Goal: Task Accomplishment & Management: Manage account settings

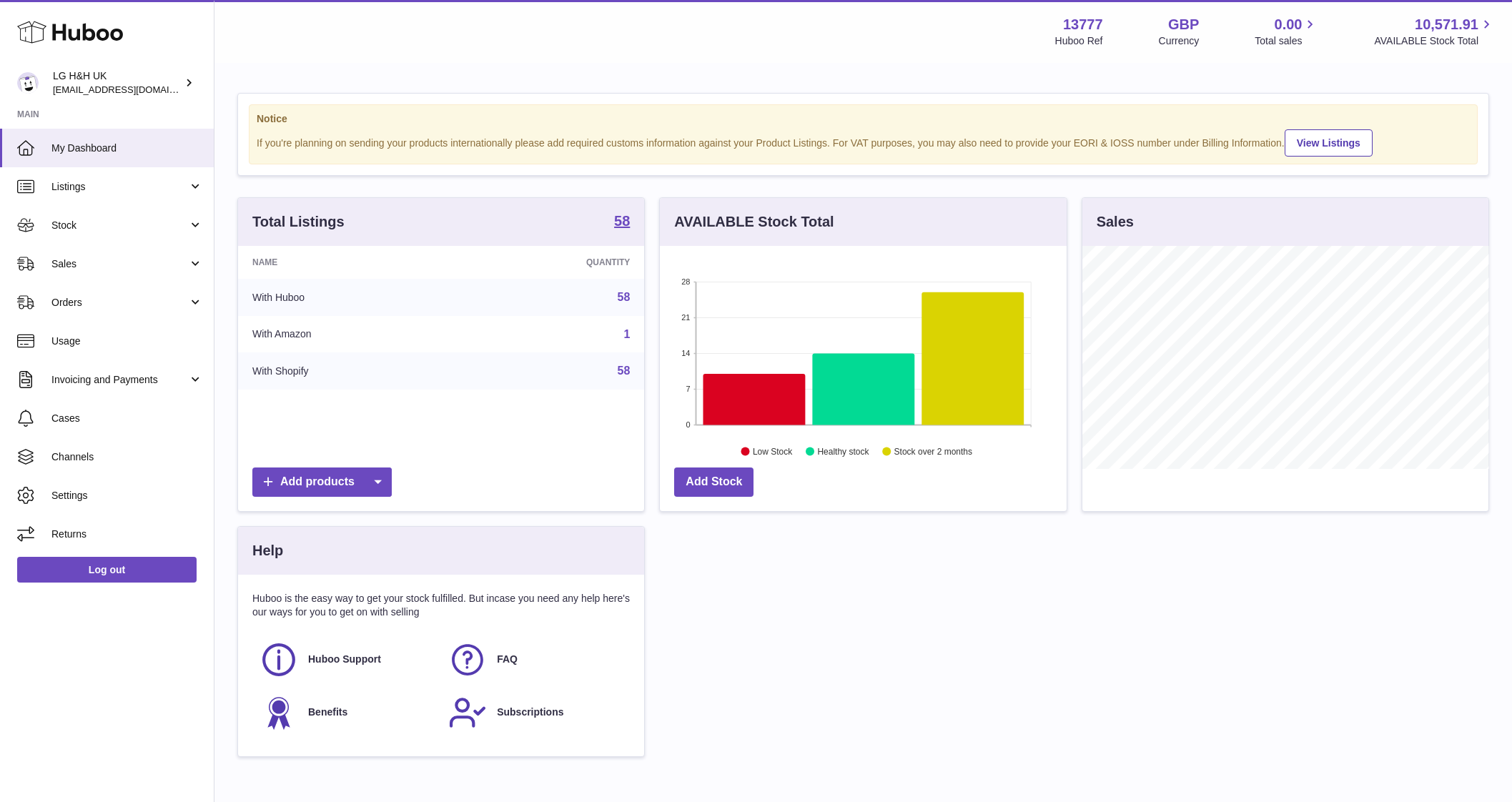
scroll to position [223, 407]
click at [68, 269] on span "Sales" at bounding box center [119, 264] width 137 height 13
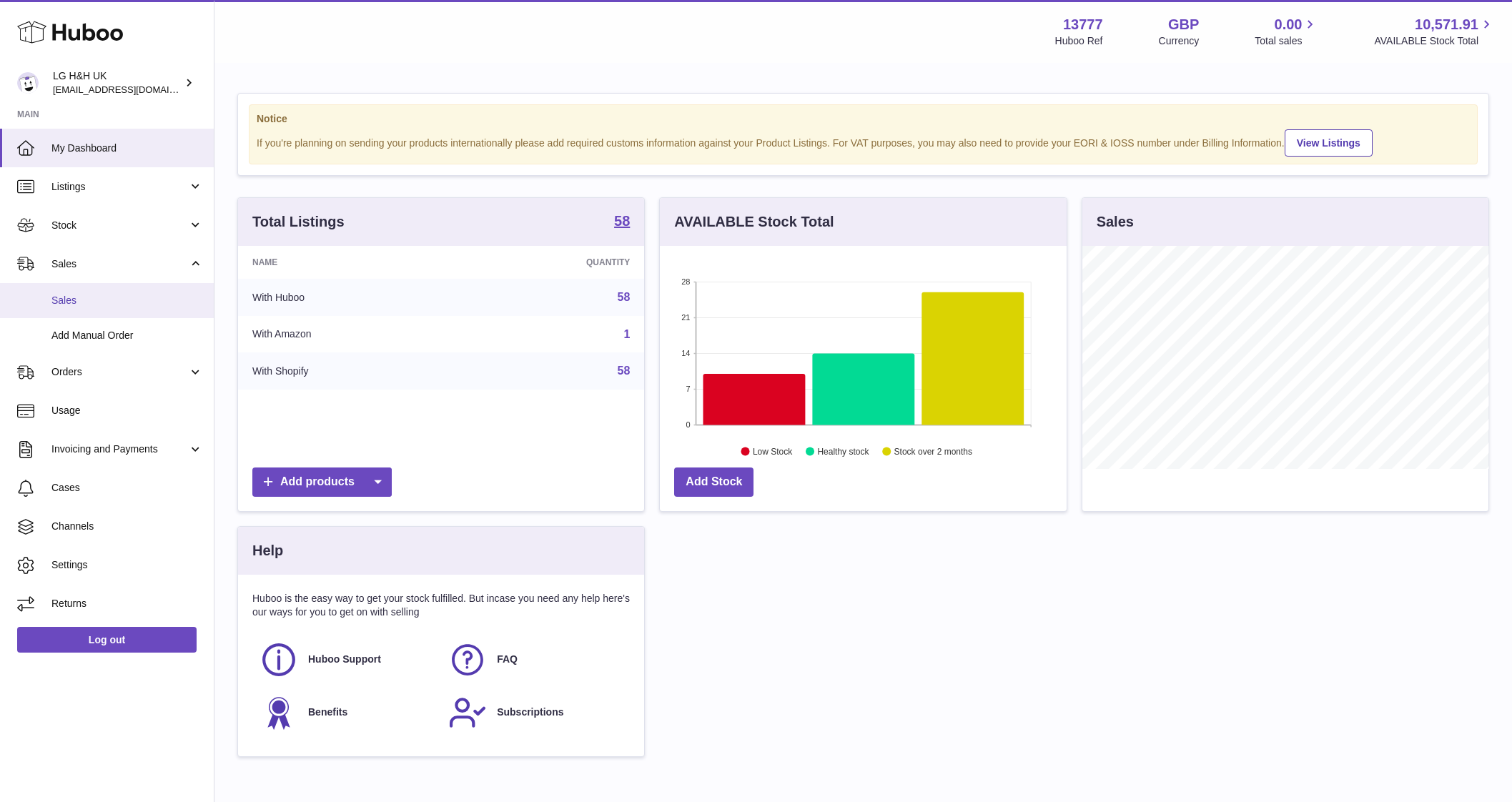
click at [72, 294] on span "Sales" at bounding box center [127, 301] width 152 height 13
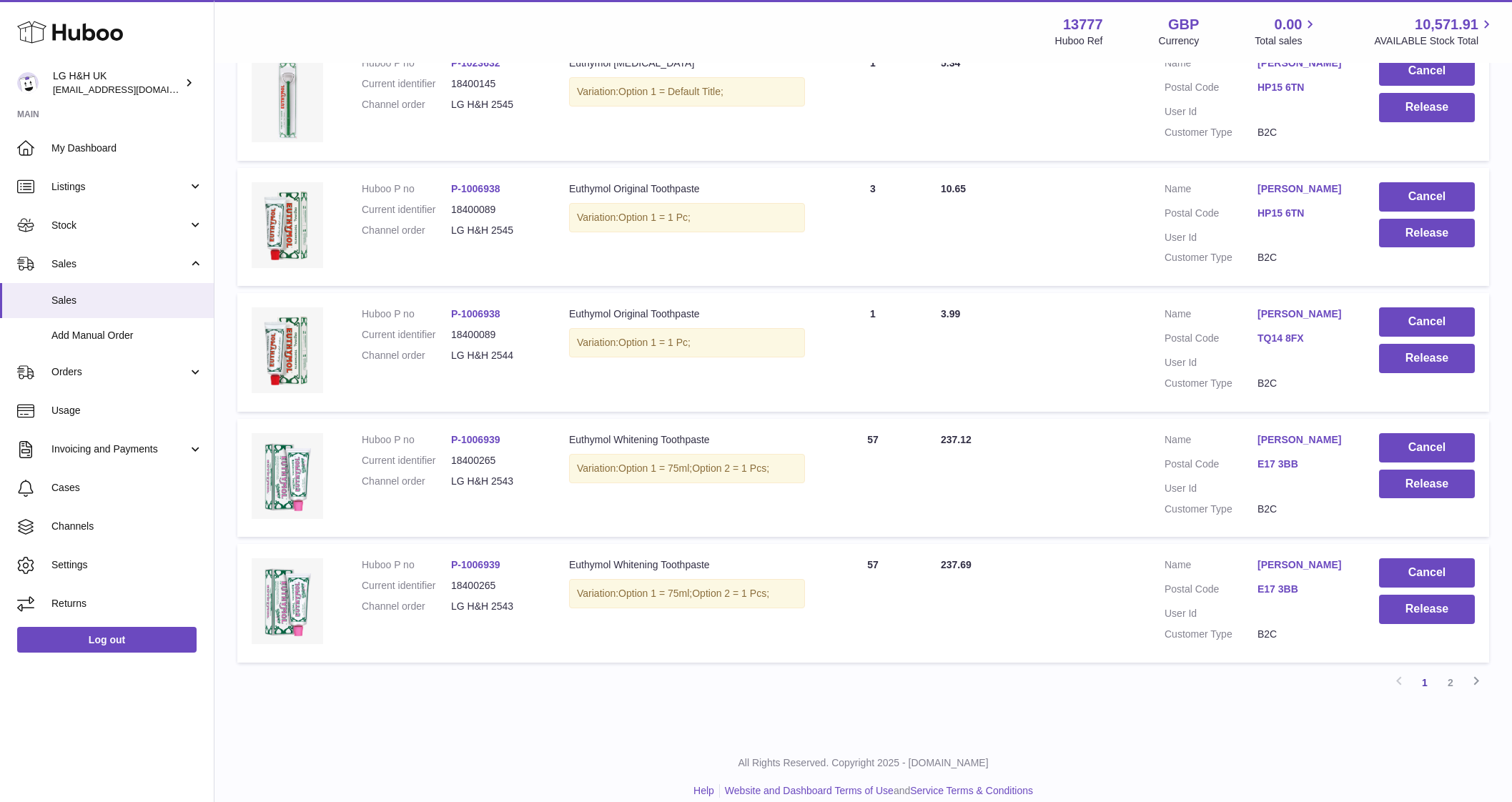
scroll to position [961, 0]
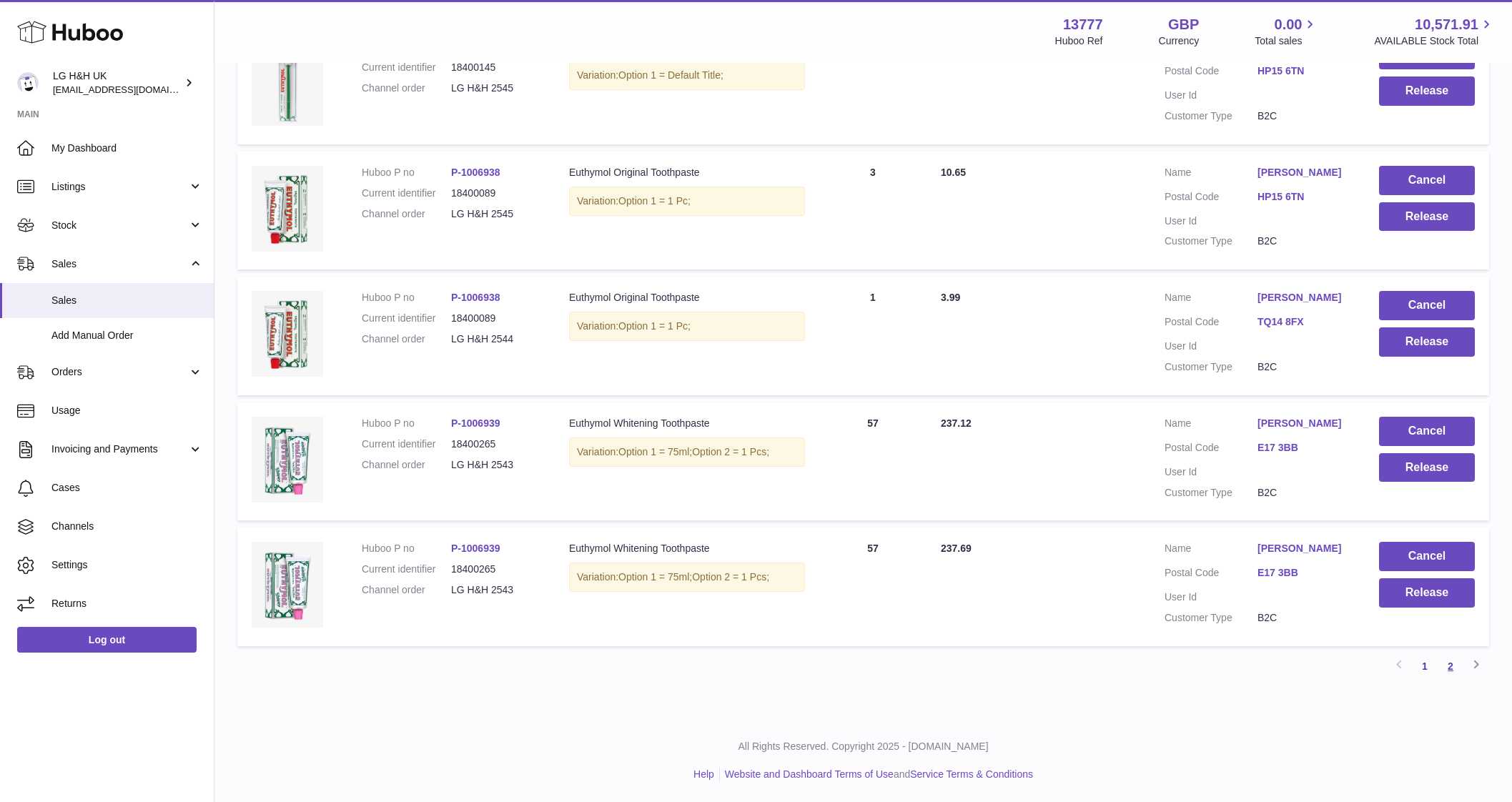
click at [1453, 670] on link "2" at bounding box center [1449, 666] width 26 height 26
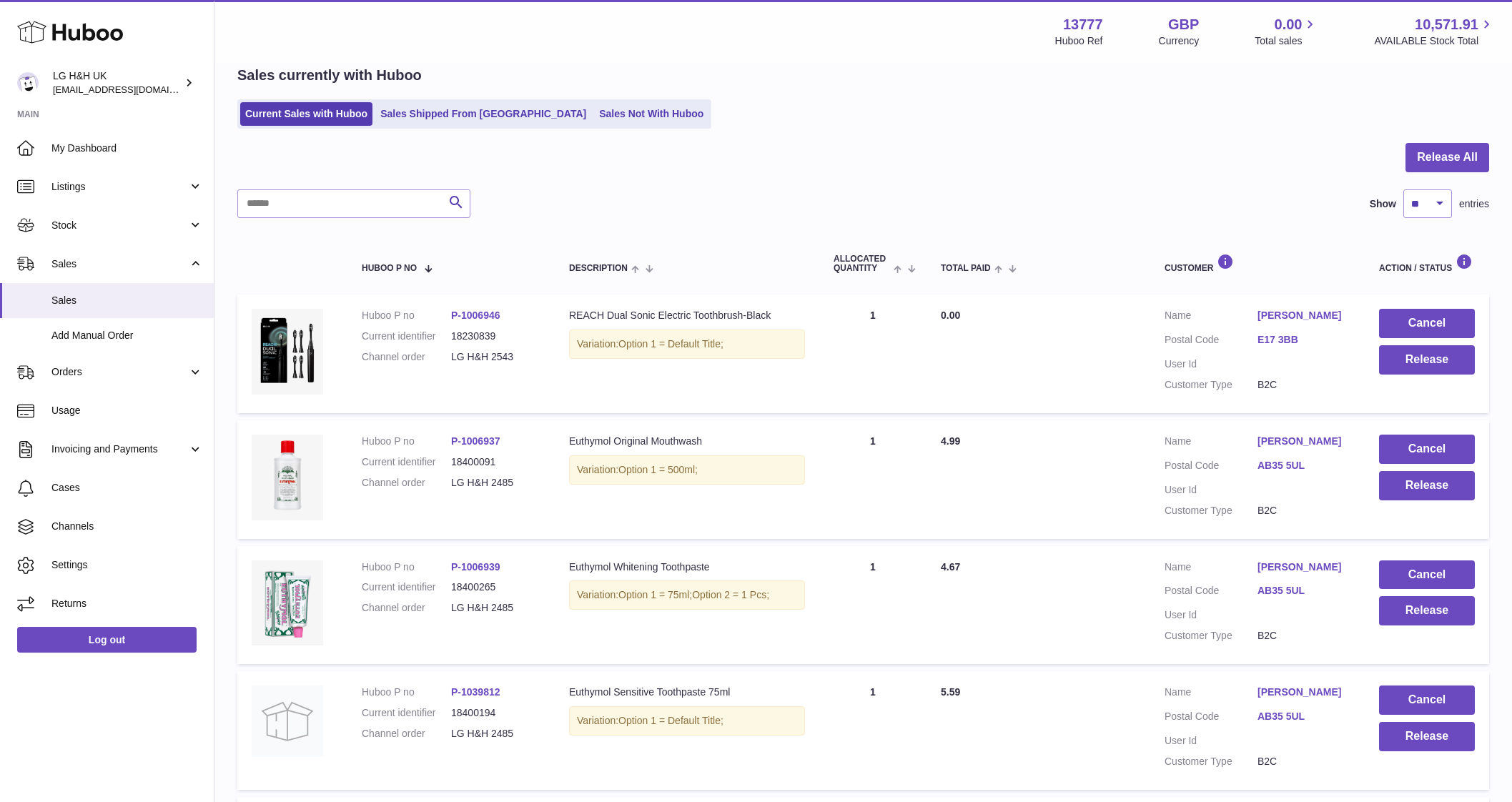
scroll to position [333, 0]
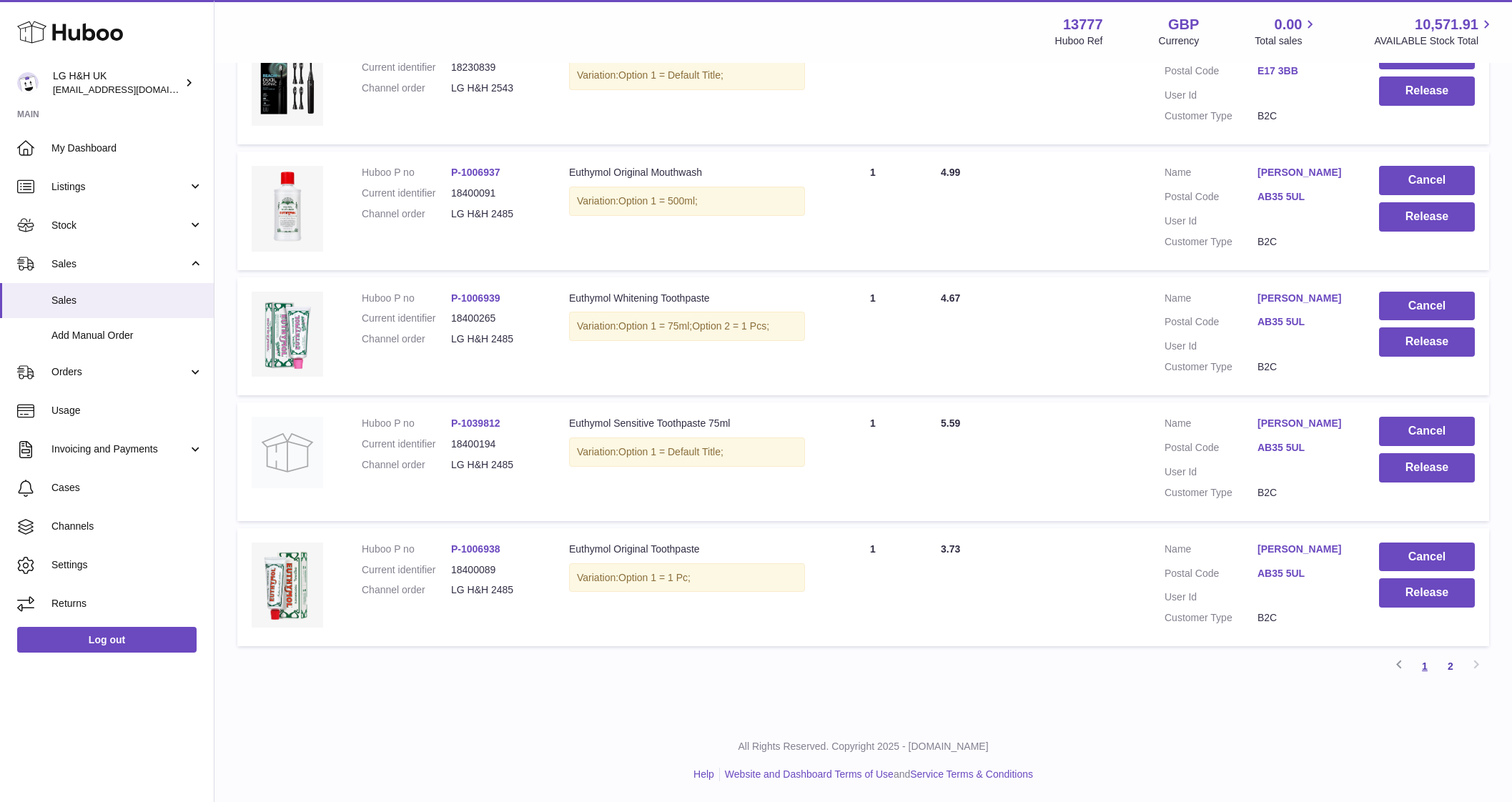
click at [1425, 669] on link "1" at bounding box center [1424, 666] width 26 height 26
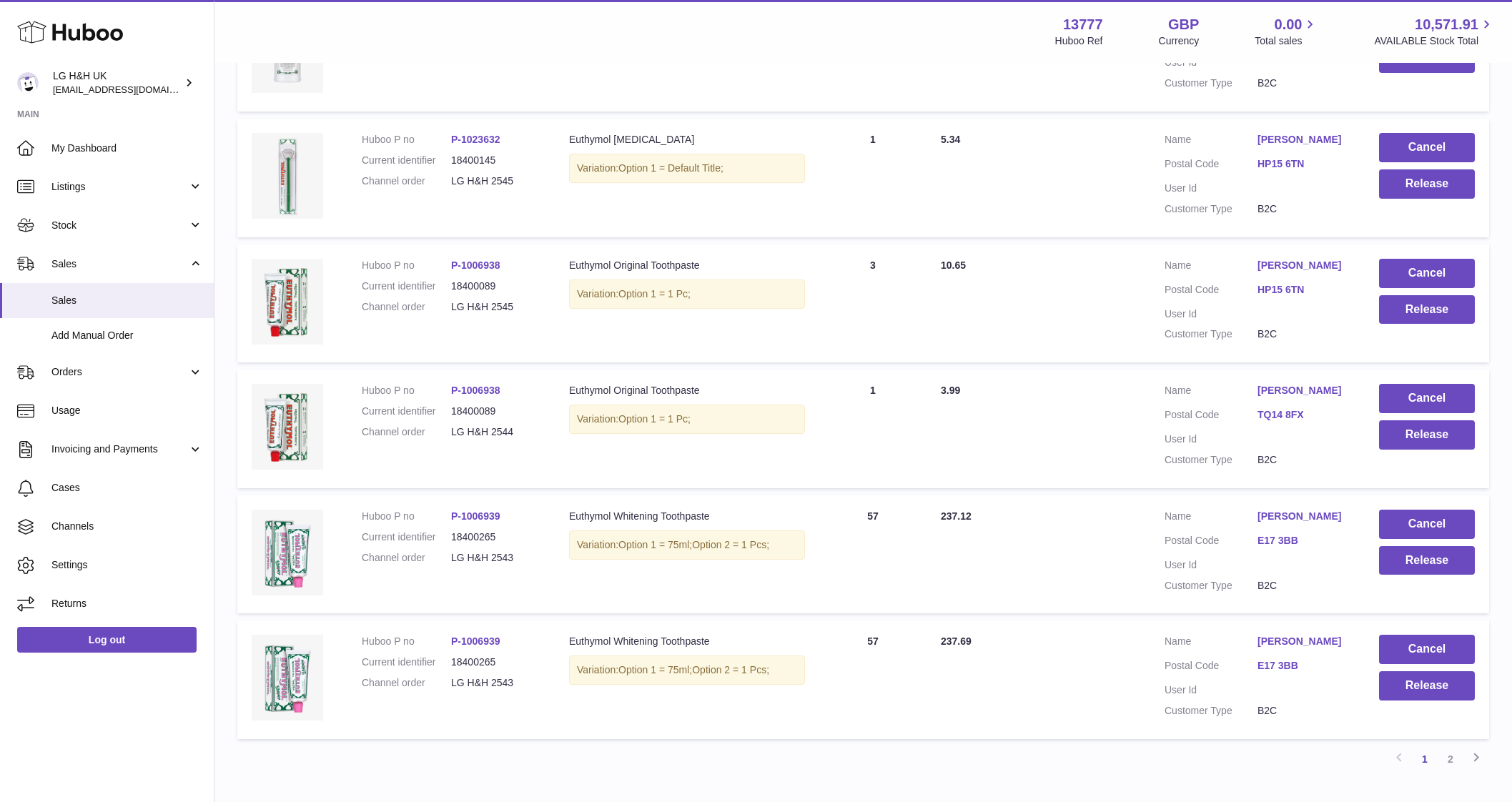
scroll to position [961, 0]
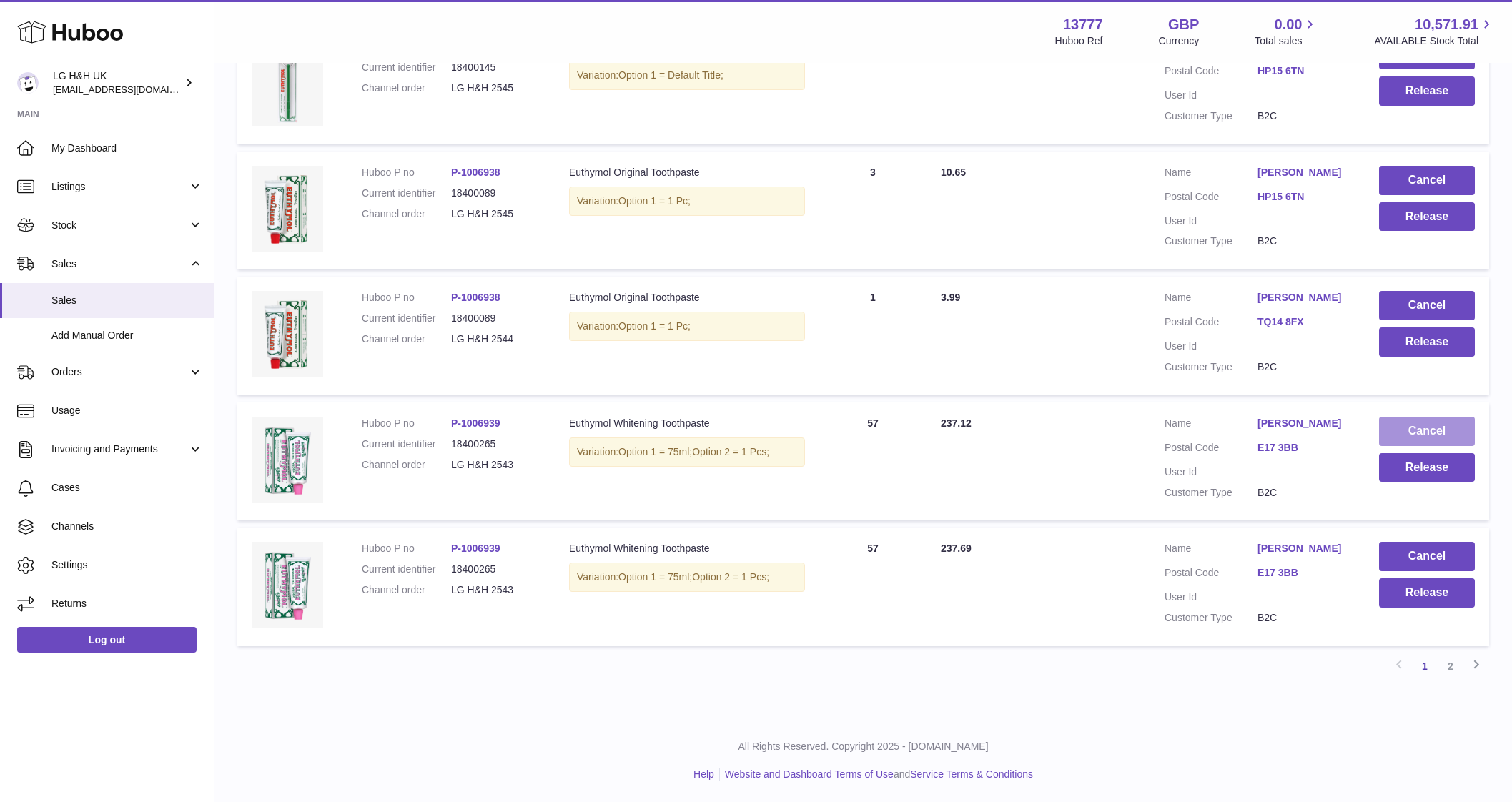
click at [1430, 424] on button "Cancel" at bounding box center [1426, 432] width 96 height 30
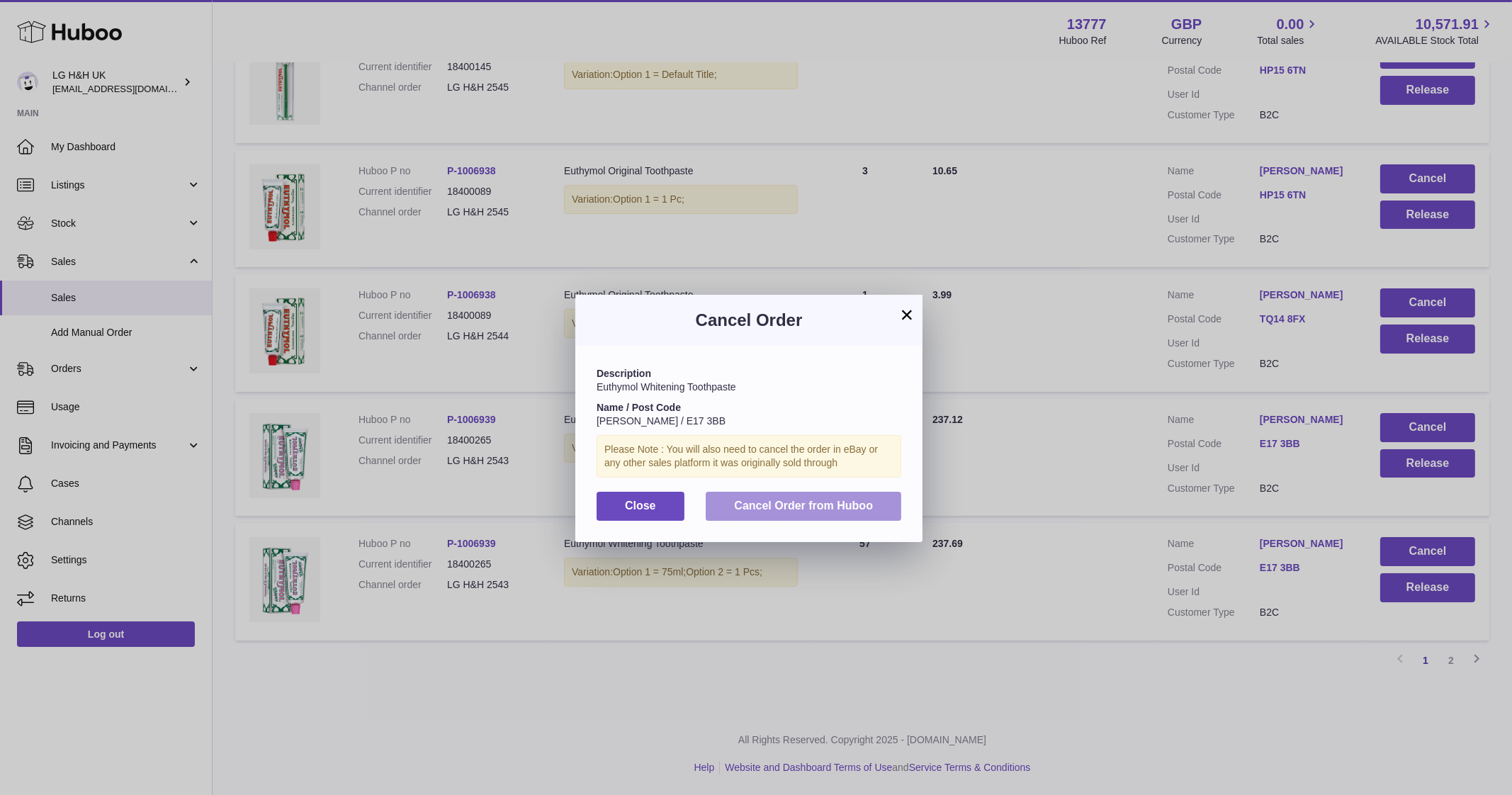
click at [779, 504] on span "Cancel Order from Huboo" at bounding box center [804, 506] width 139 height 12
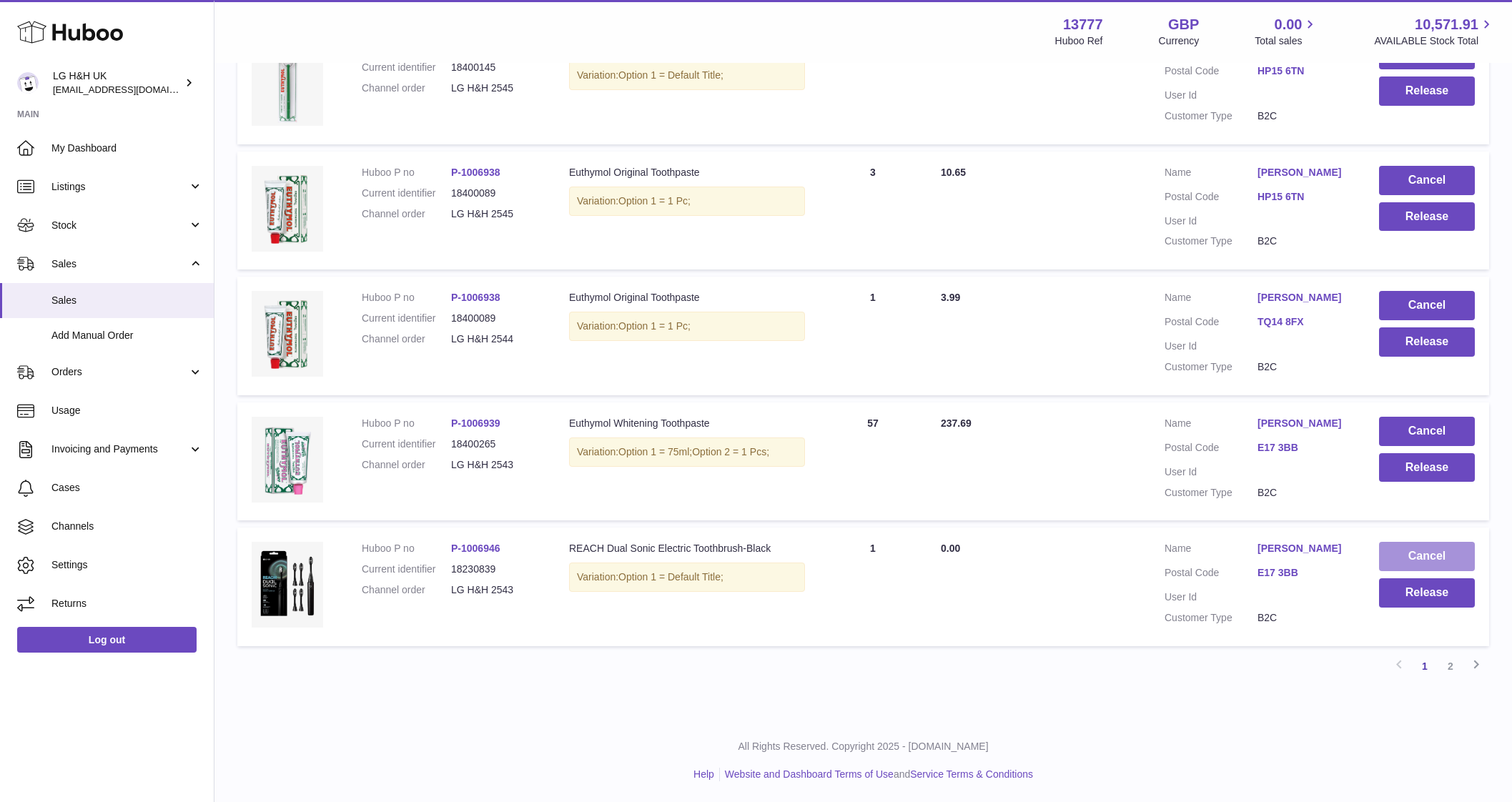
click at [1396, 554] on button "Cancel" at bounding box center [1426, 557] width 96 height 30
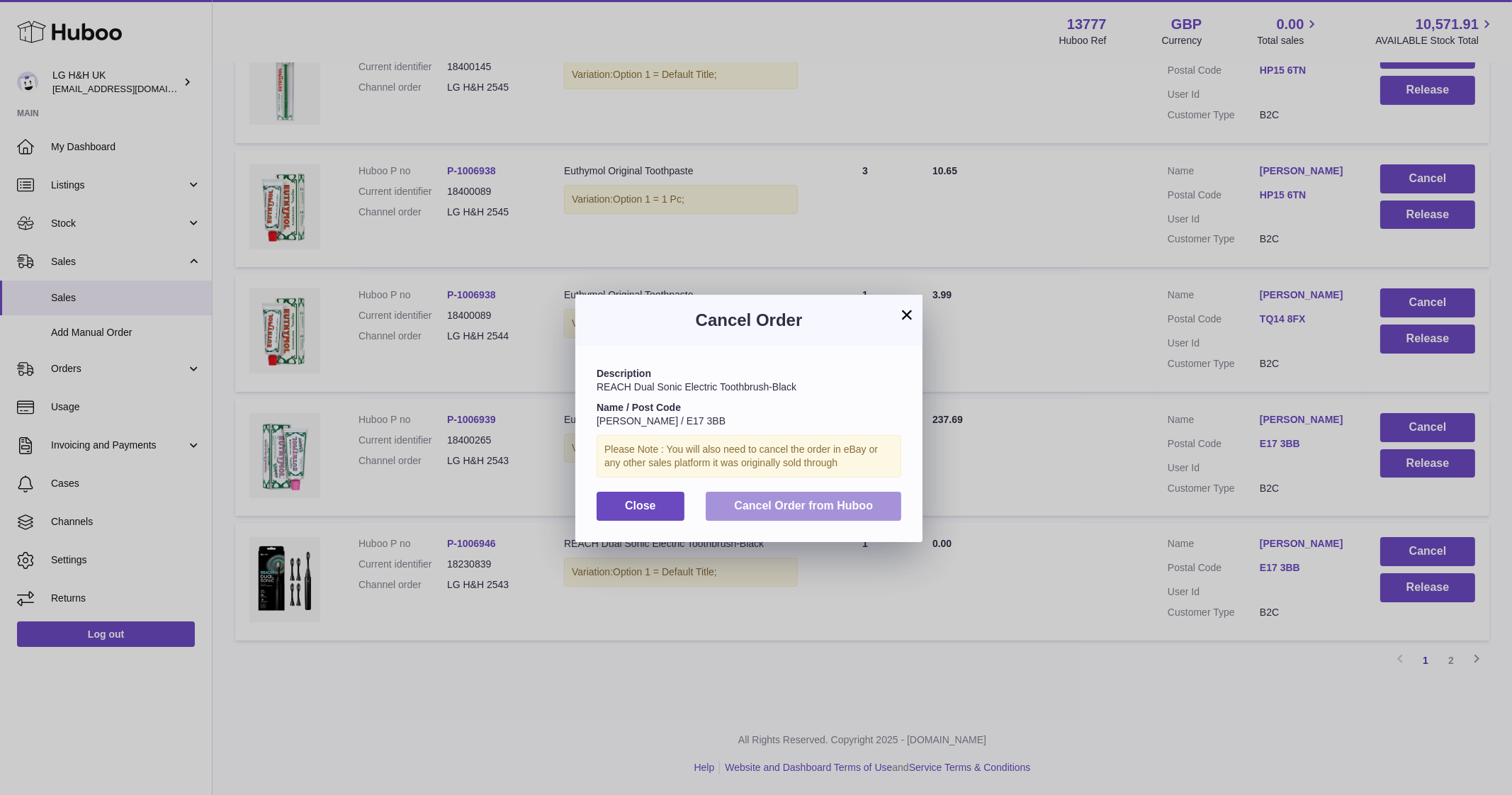
click at [799, 505] on span "Cancel Order from Huboo" at bounding box center [804, 506] width 139 height 12
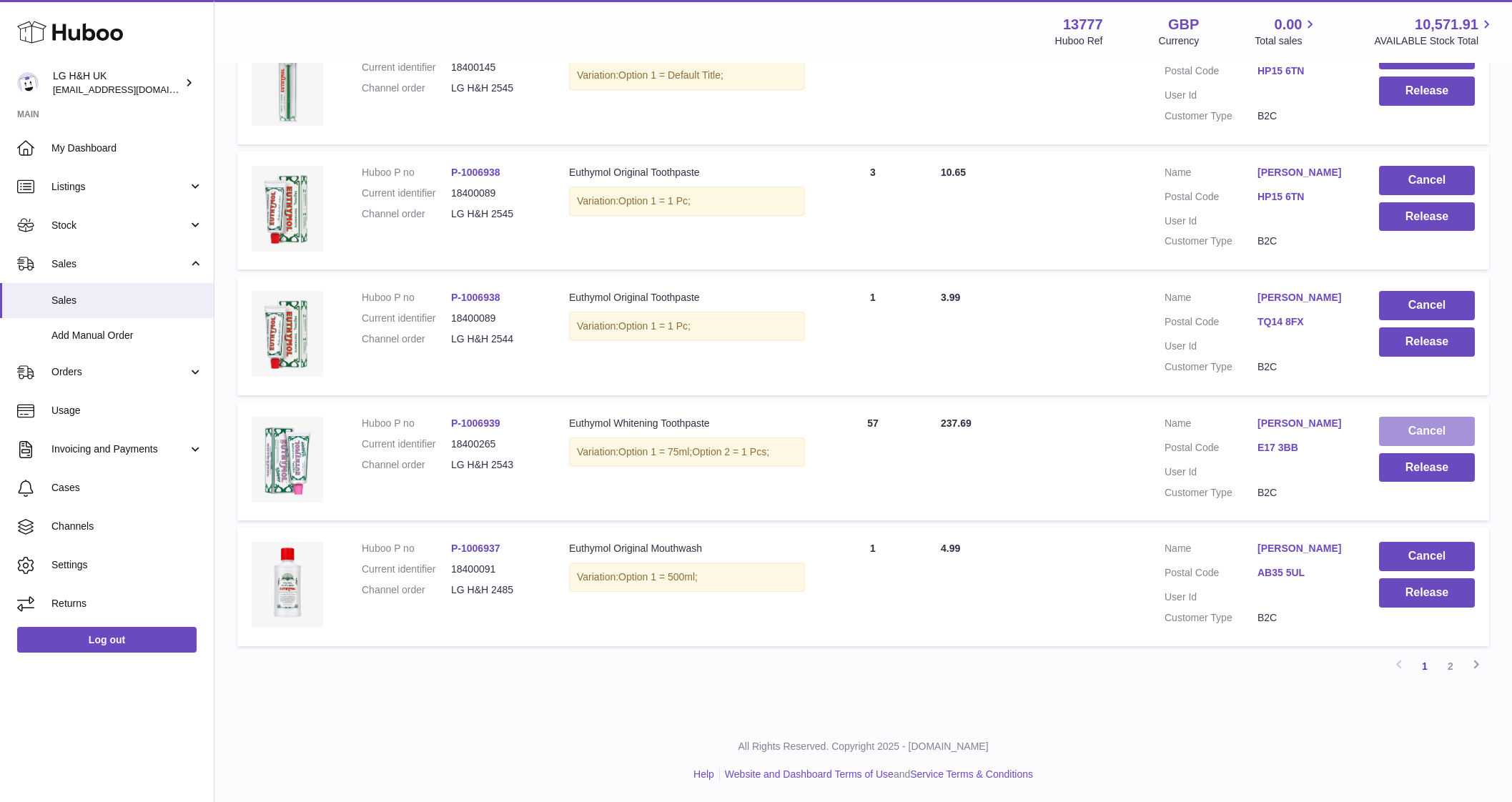
click at [1409, 424] on button "Cancel" at bounding box center [1426, 432] width 96 height 30
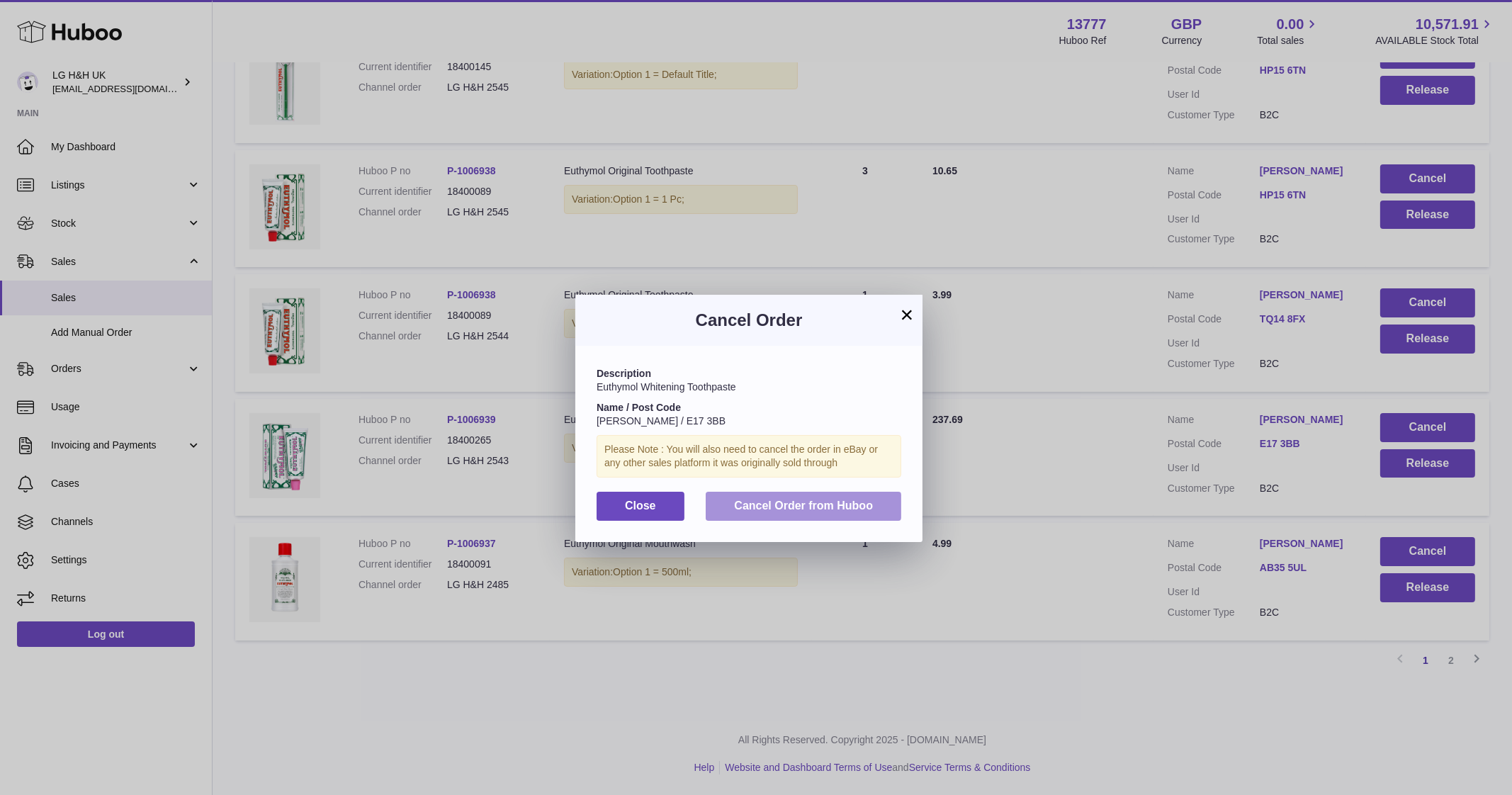
click at [783, 497] on button "Cancel Order from Huboo" at bounding box center [803, 507] width 195 height 29
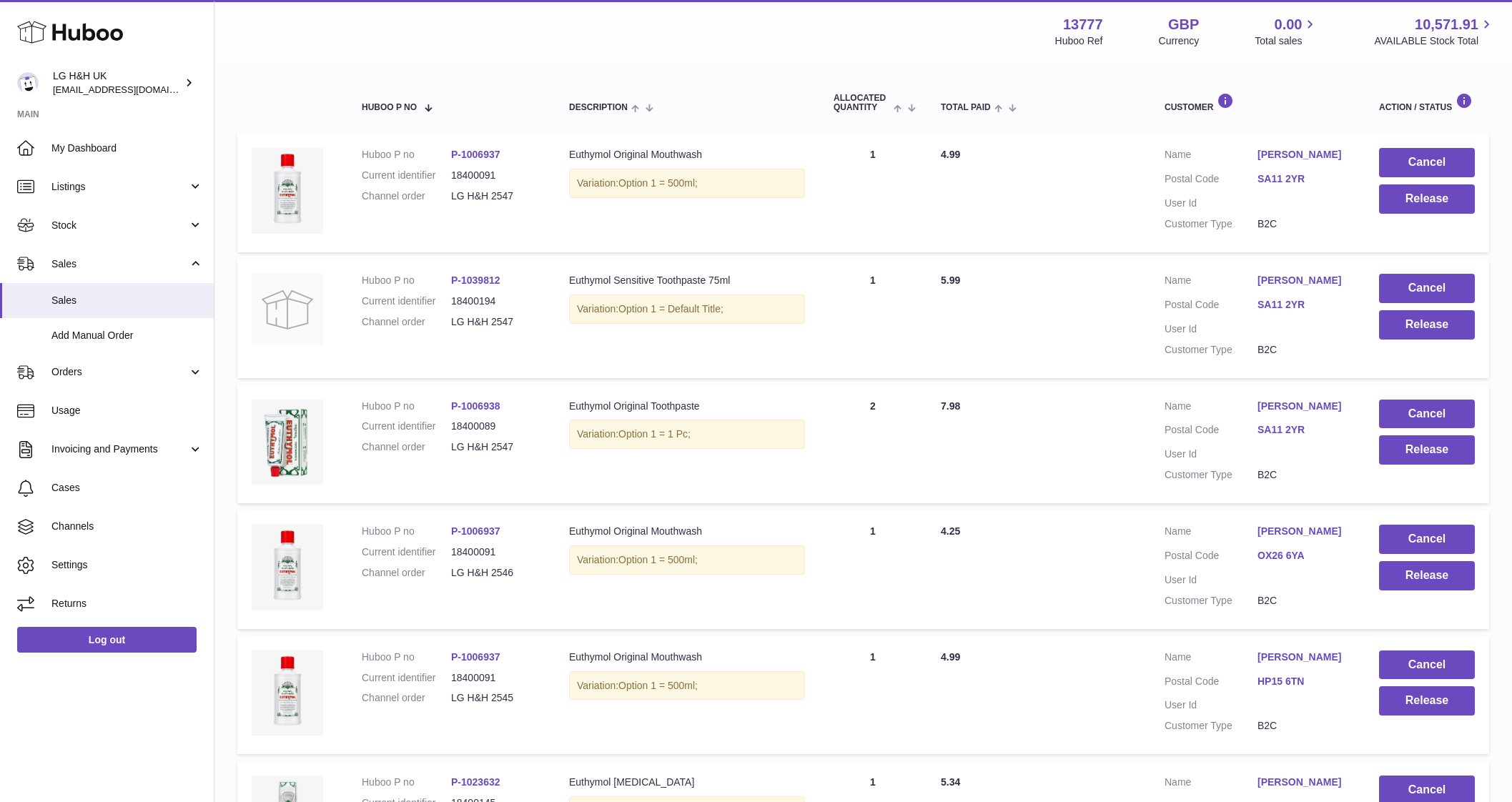
scroll to position [0, 0]
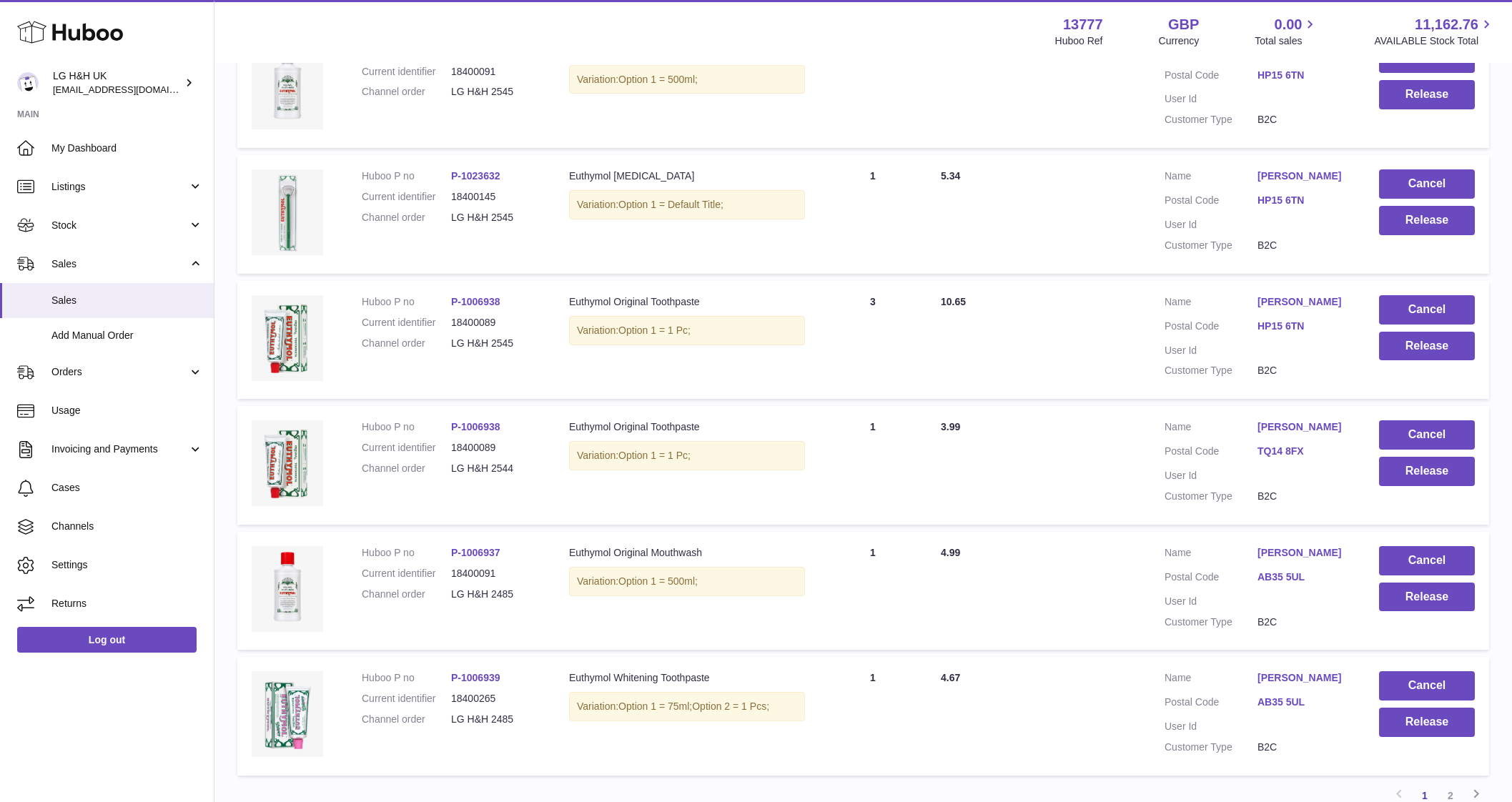
scroll to position [848, 0]
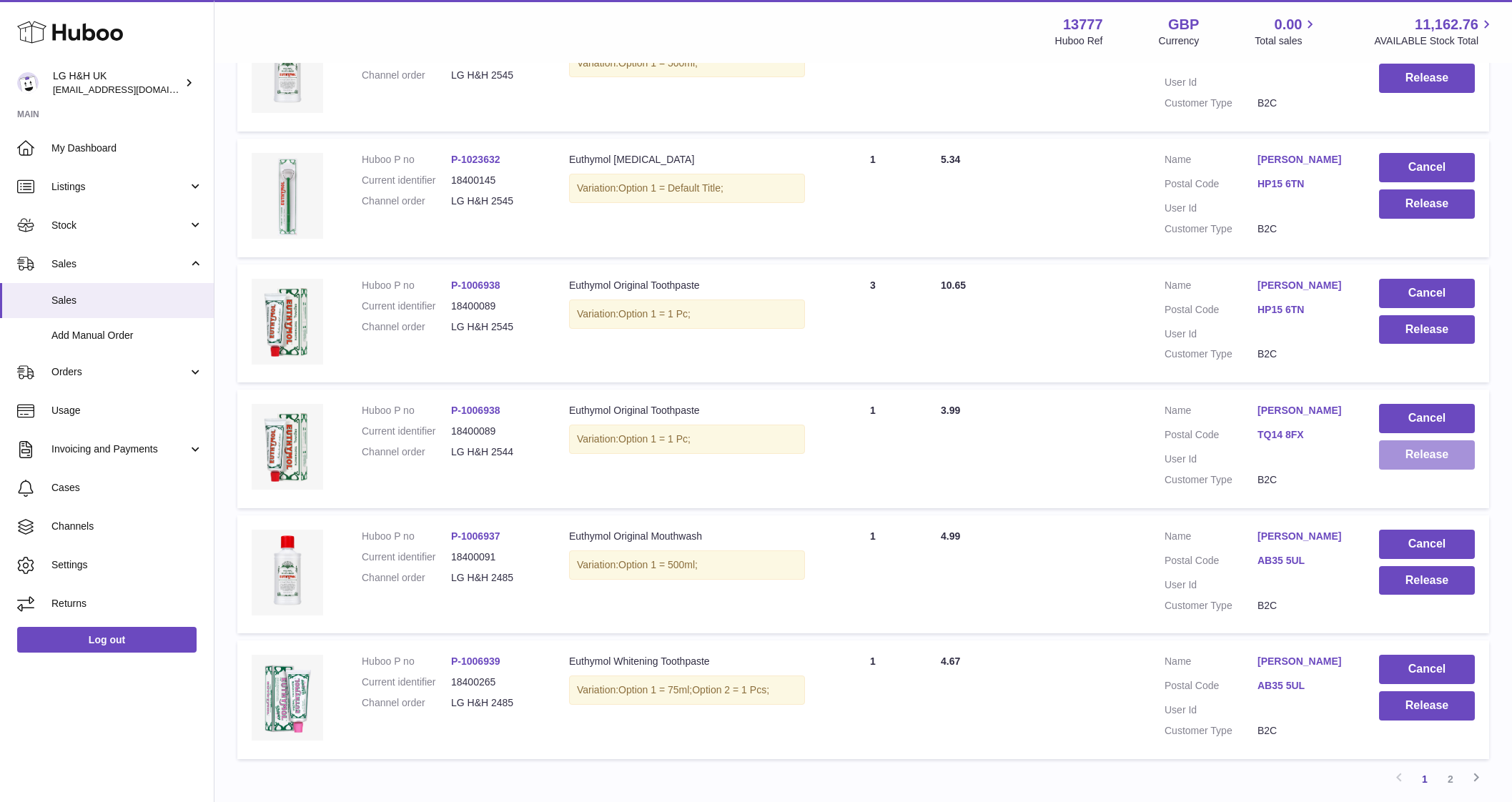
click at [1407, 456] on button "Release" at bounding box center [1426, 455] width 96 height 30
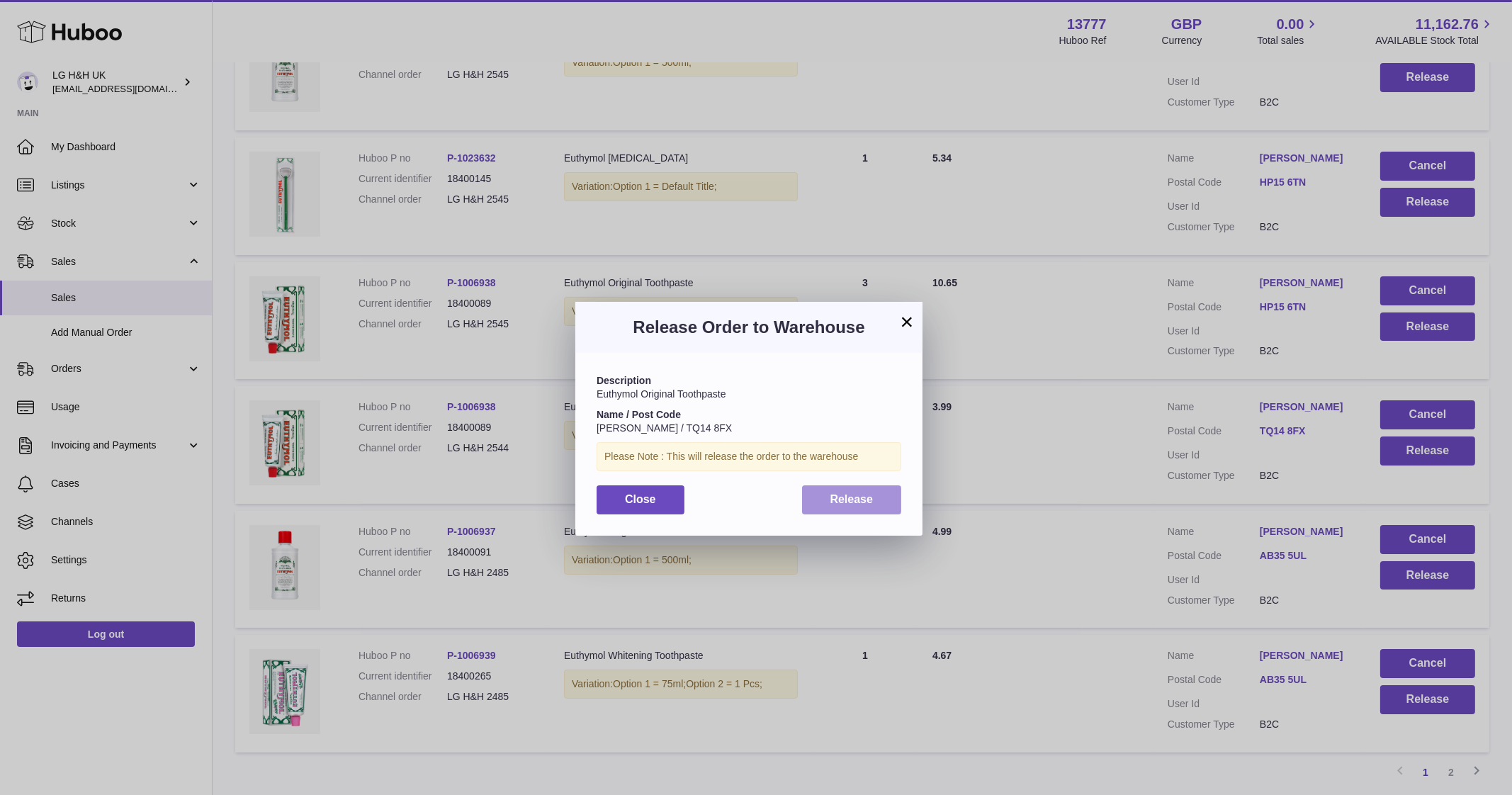
click at [866, 495] on span "Release" at bounding box center [852, 499] width 43 height 12
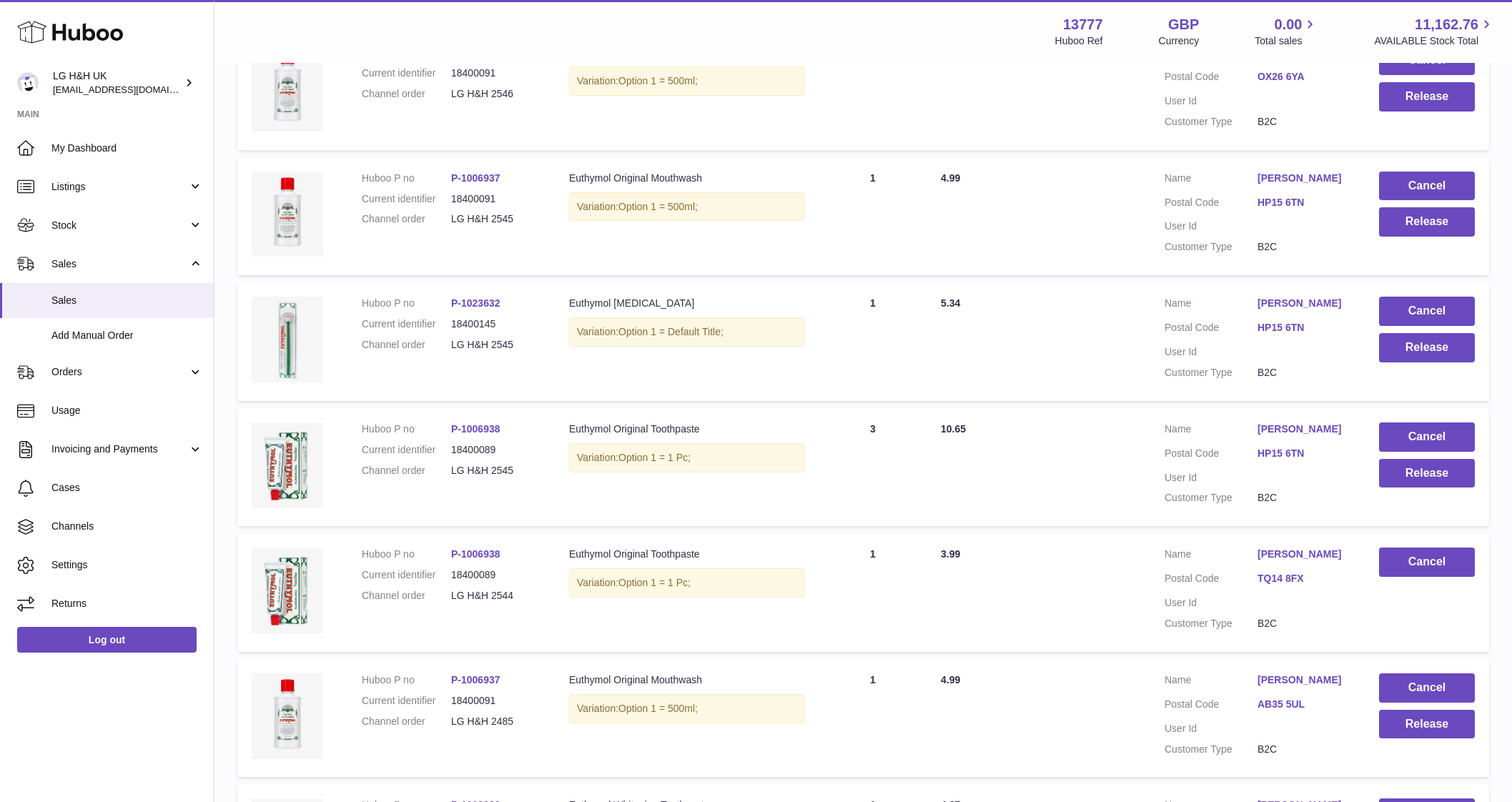
scroll to position [682, 0]
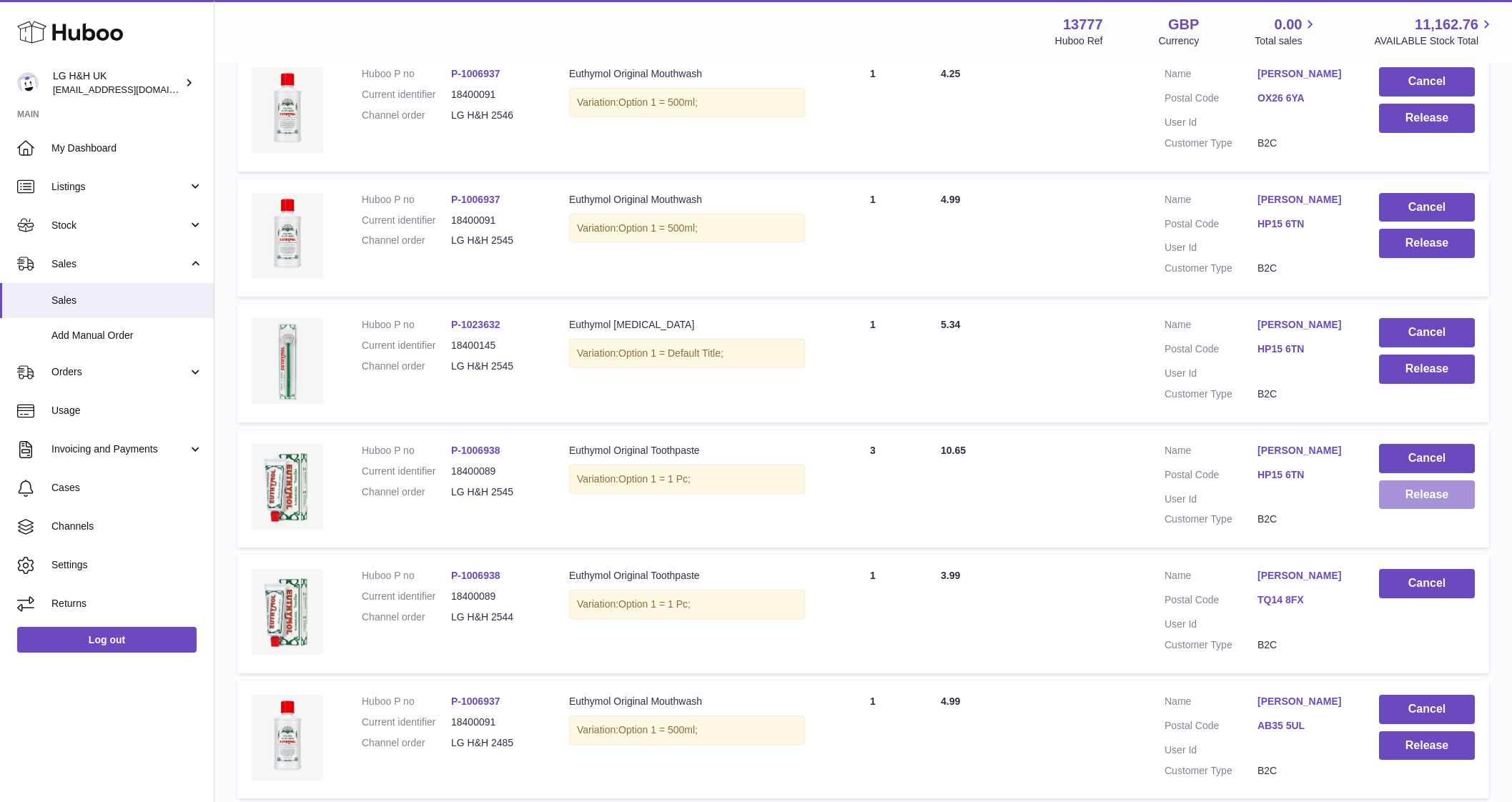
click at [1403, 504] on button "Release" at bounding box center [1426, 495] width 96 height 30
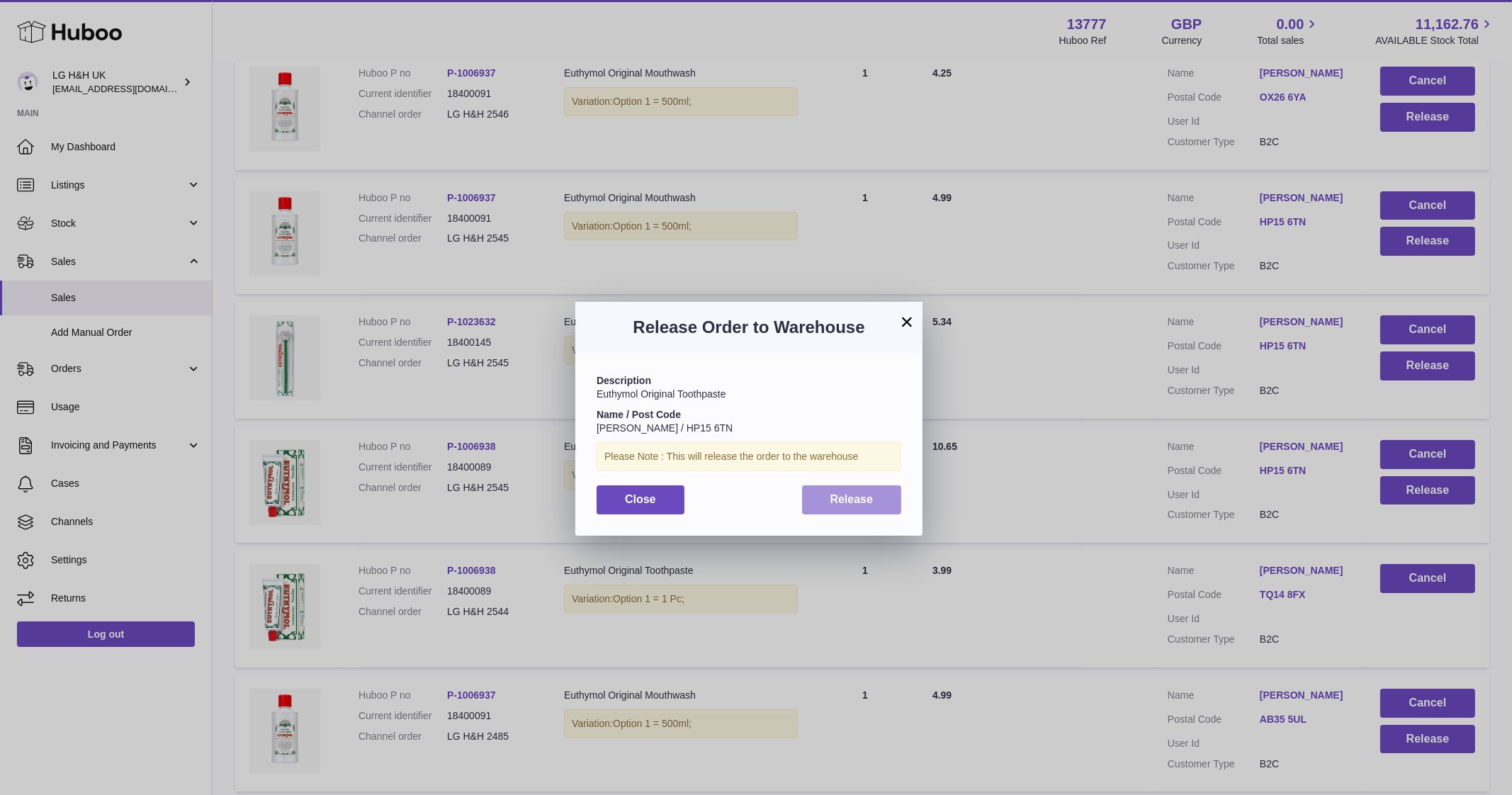
click at [864, 501] on span "Release" at bounding box center [852, 499] width 43 height 12
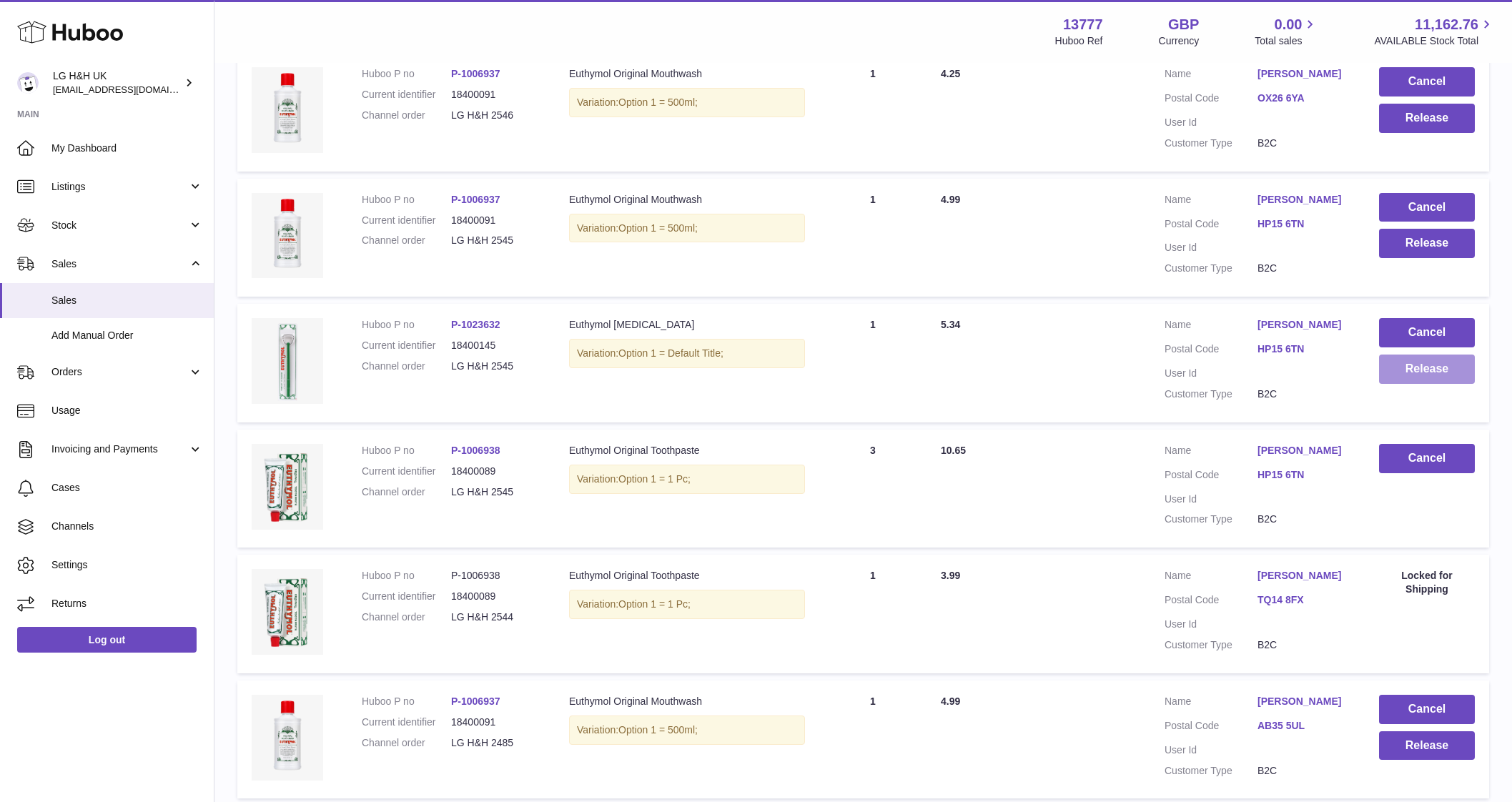
click at [1396, 377] on button "Release" at bounding box center [1426, 369] width 96 height 30
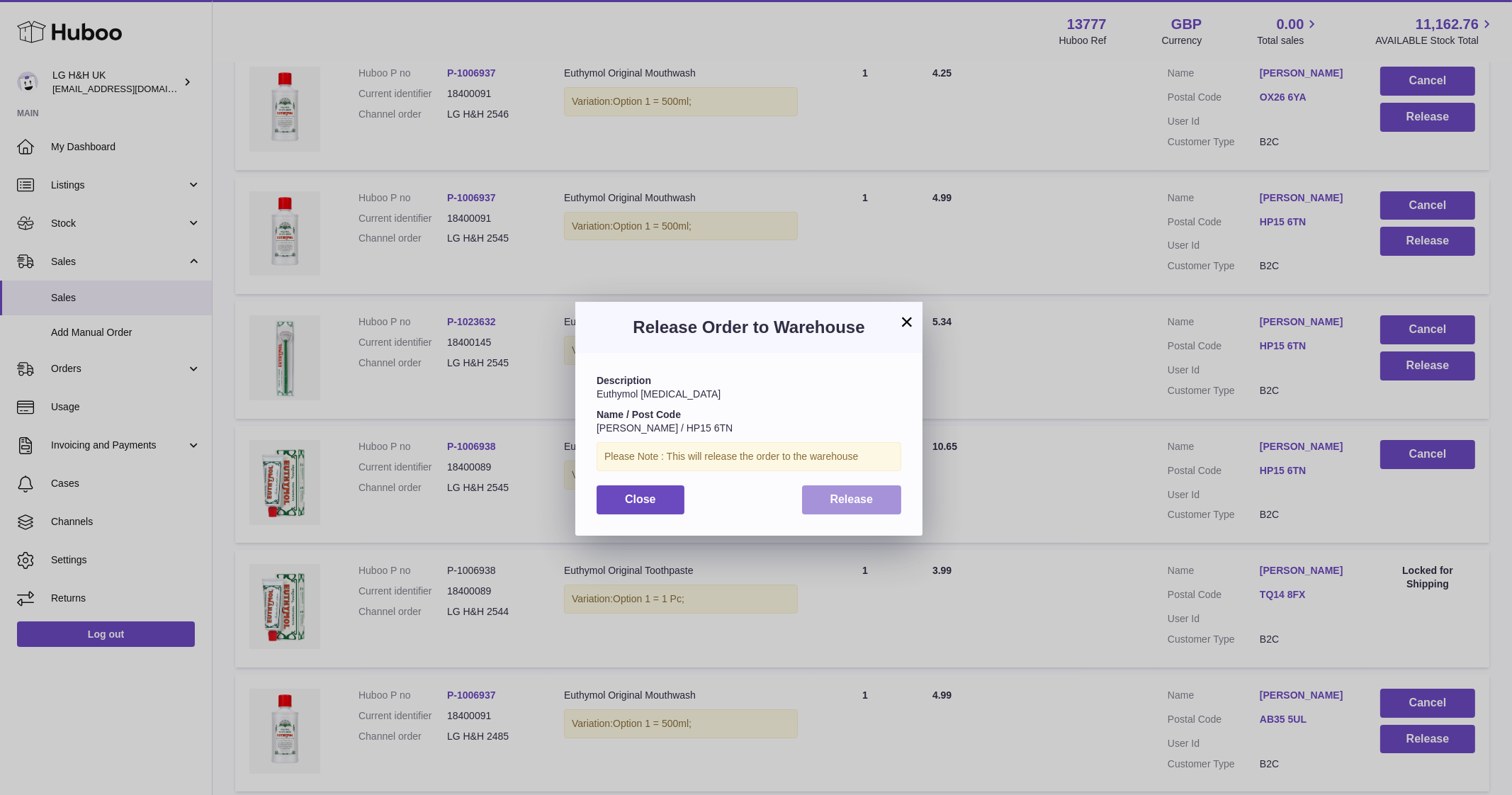
click at [861, 507] on button "Release" at bounding box center [852, 500] width 100 height 29
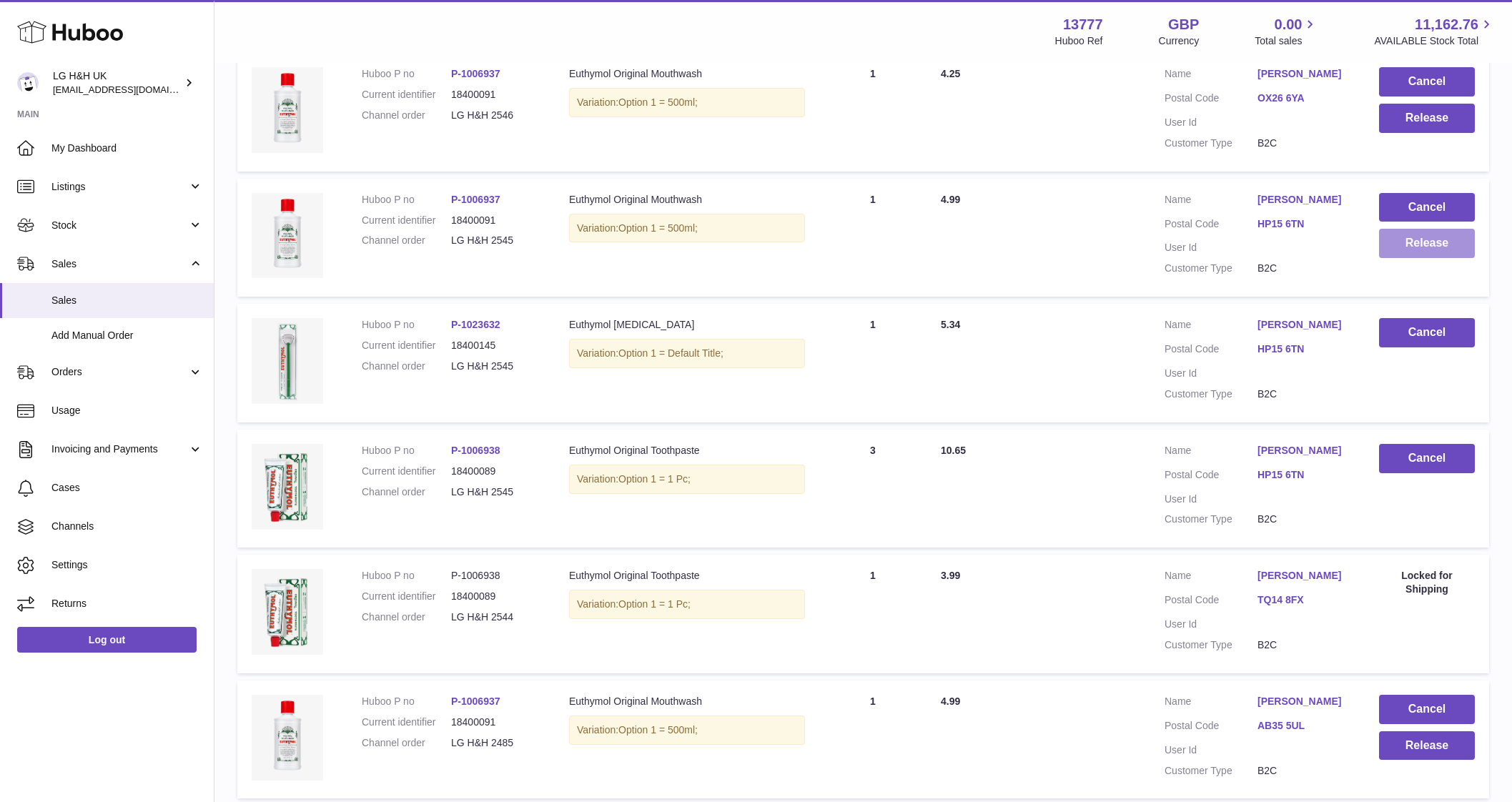
drag, startPoint x: 1413, startPoint y: 237, endPoint x: 986, endPoint y: 467, distance: 485.0
click at [986, 467] on tbody "Huboo P no P-1006937 Current identifier 18400091 Channel order LG H&H 2547 Desc…" at bounding box center [863, 300] width 1252 height 1249
click at [1405, 246] on button "Release" at bounding box center [1426, 244] width 96 height 30
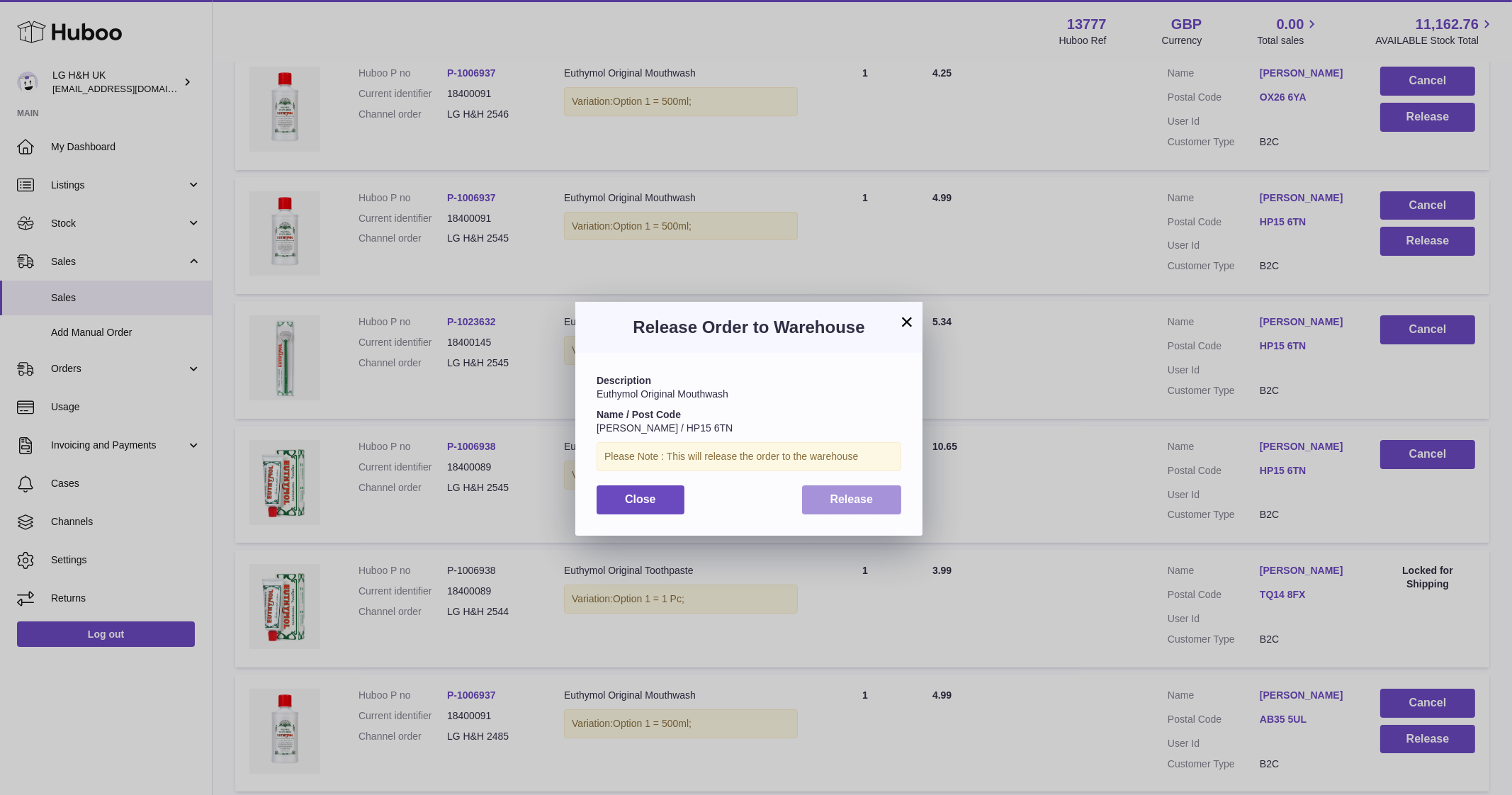
click at [885, 506] on button "Release" at bounding box center [852, 500] width 100 height 29
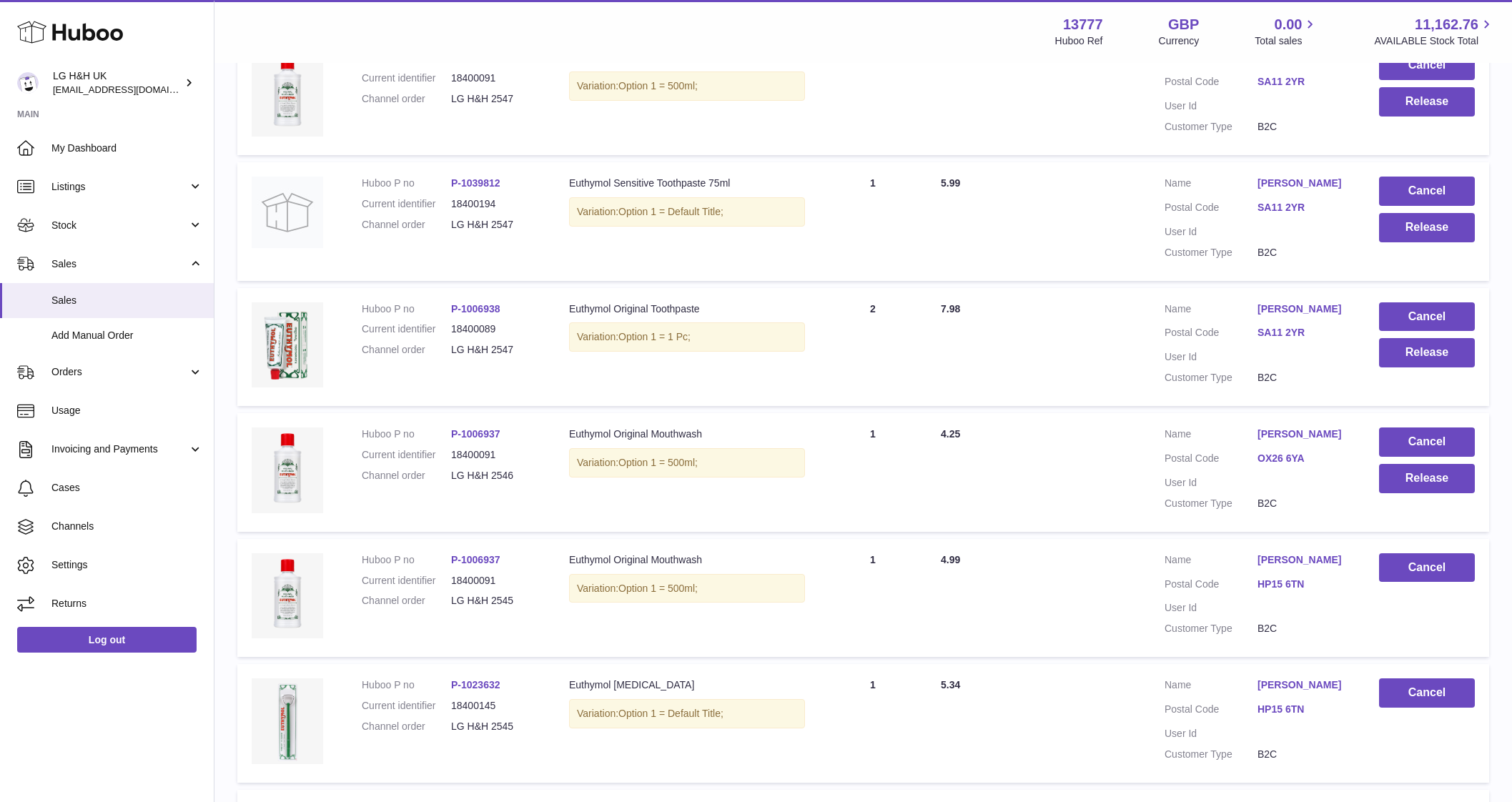
scroll to position [316, 0]
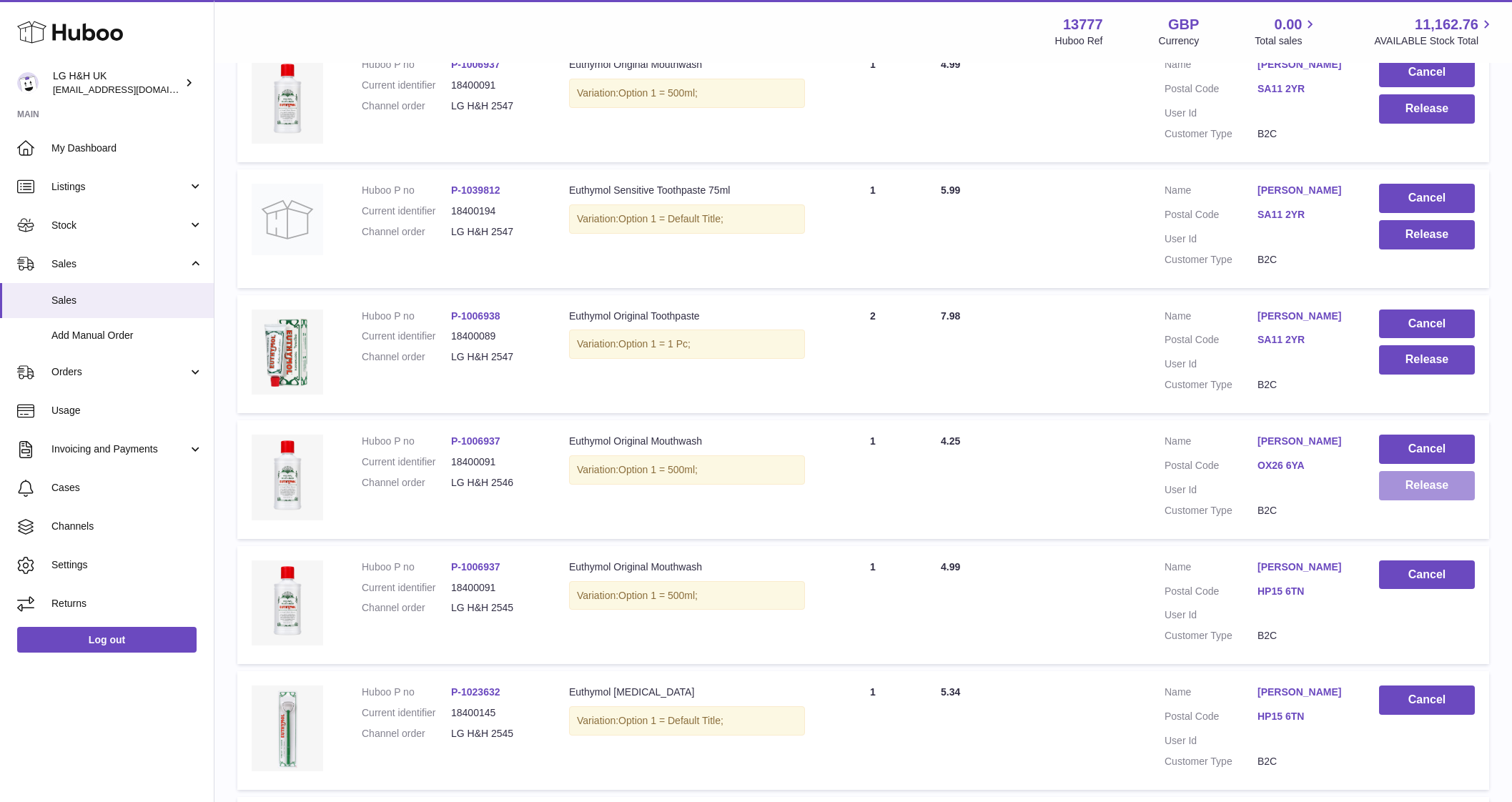
click at [1413, 491] on button "Release" at bounding box center [1426, 486] width 96 height 30
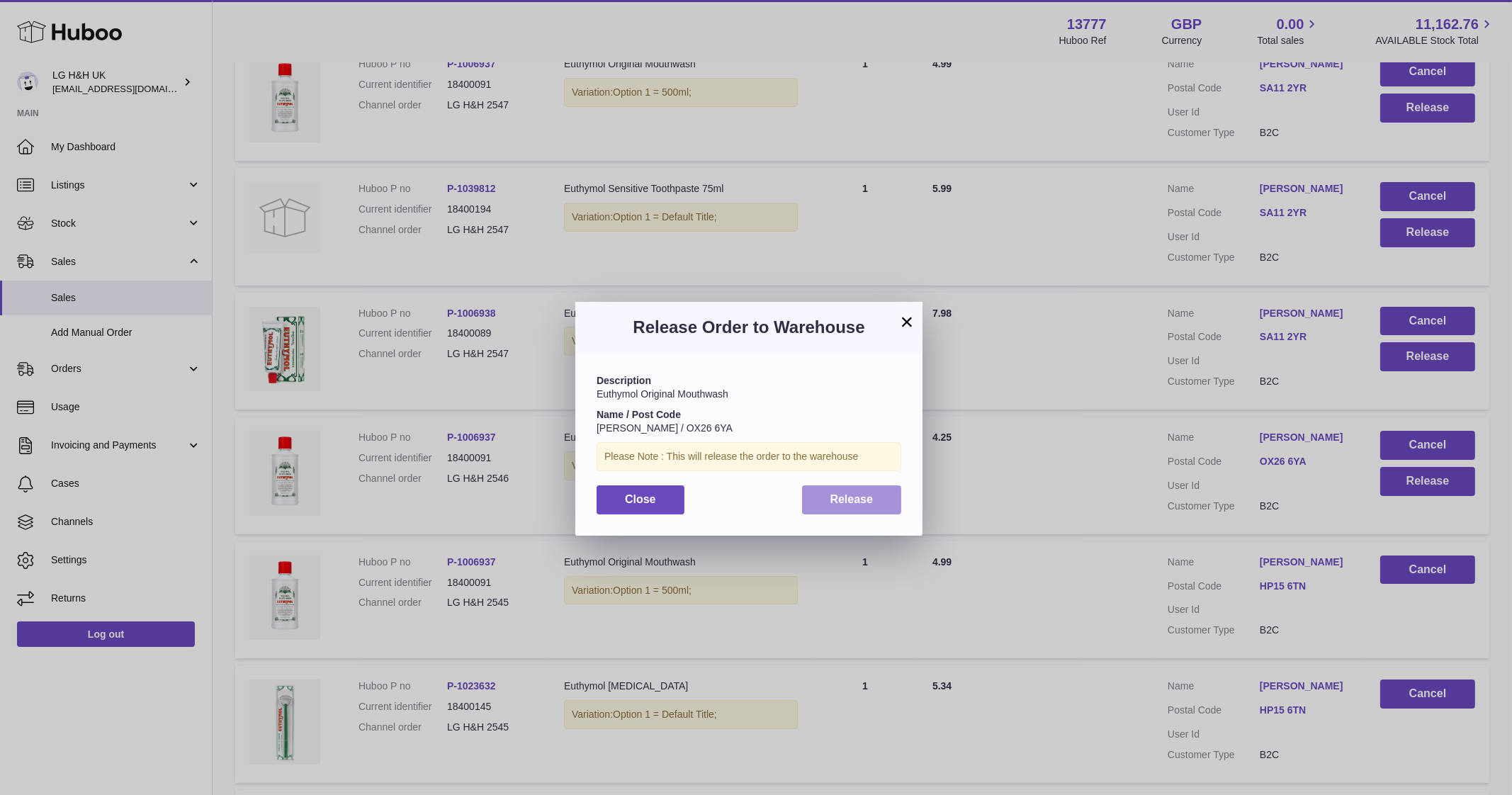
click at [864, 495] on span "Release" at bounding box center [852, 499] width 43 height 12
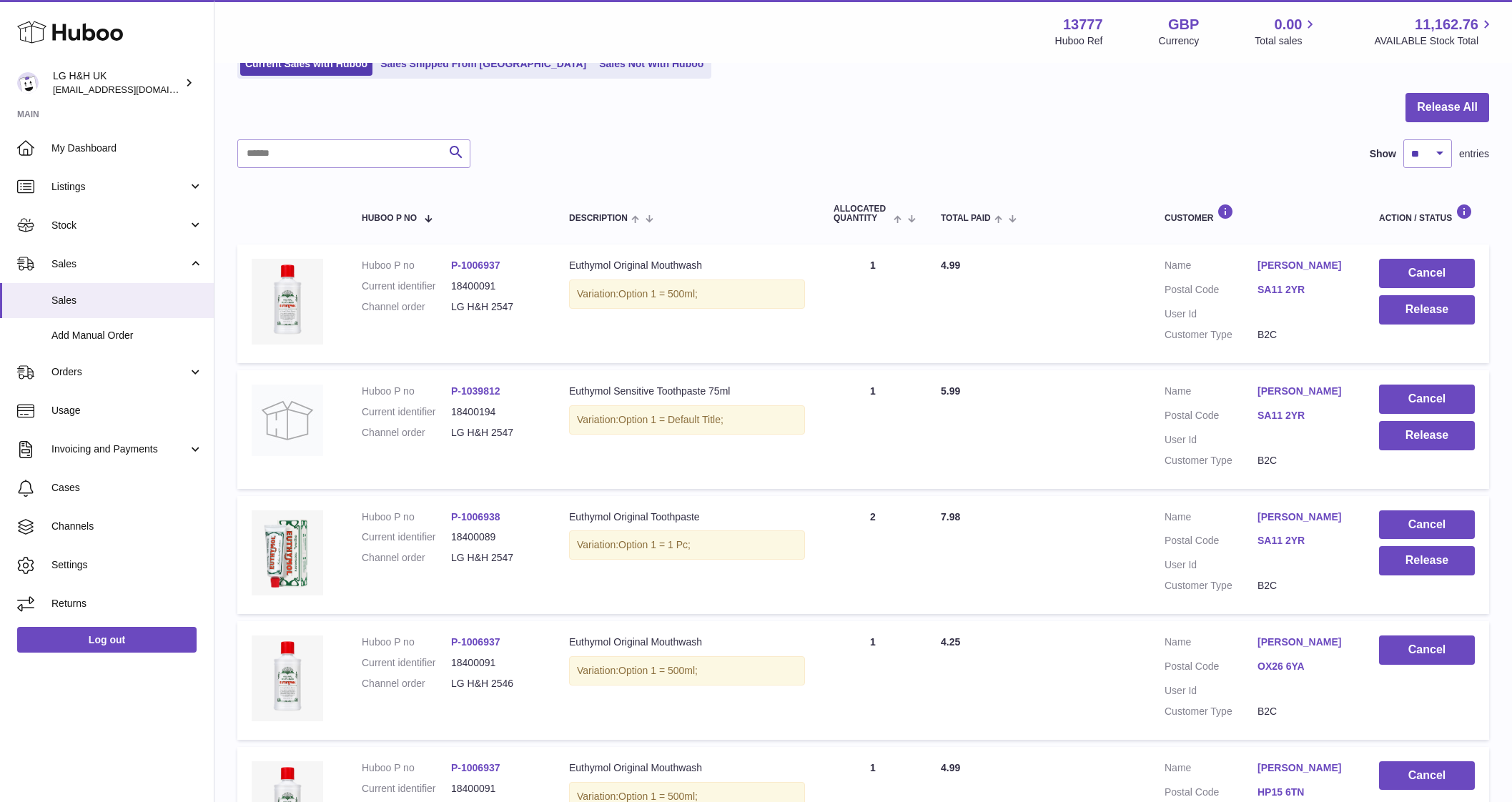
scroll to position [110, 0]
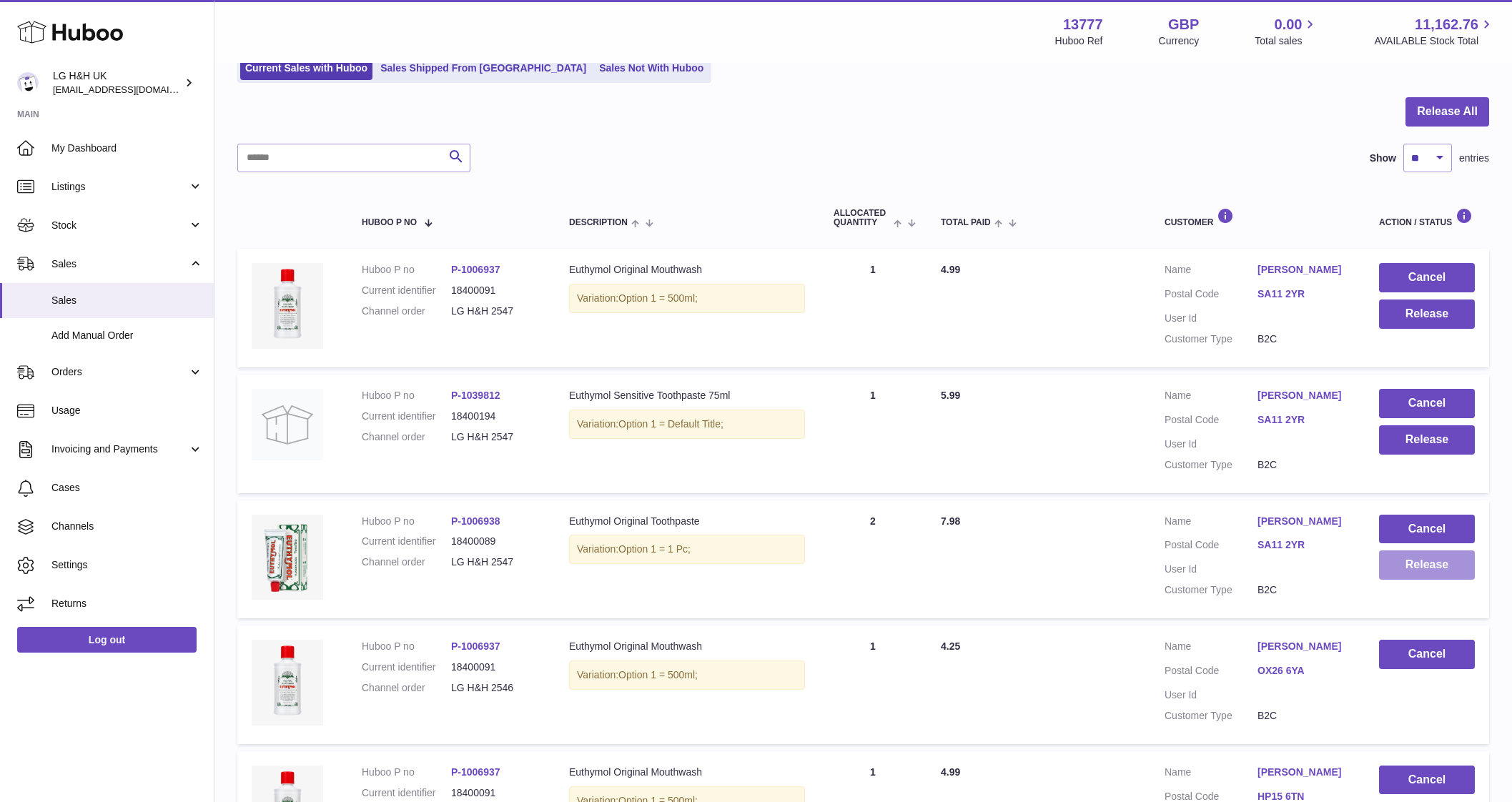
click at [1404, 568] on button "Release" at bounding box center [1426, 565] width 96 height 30
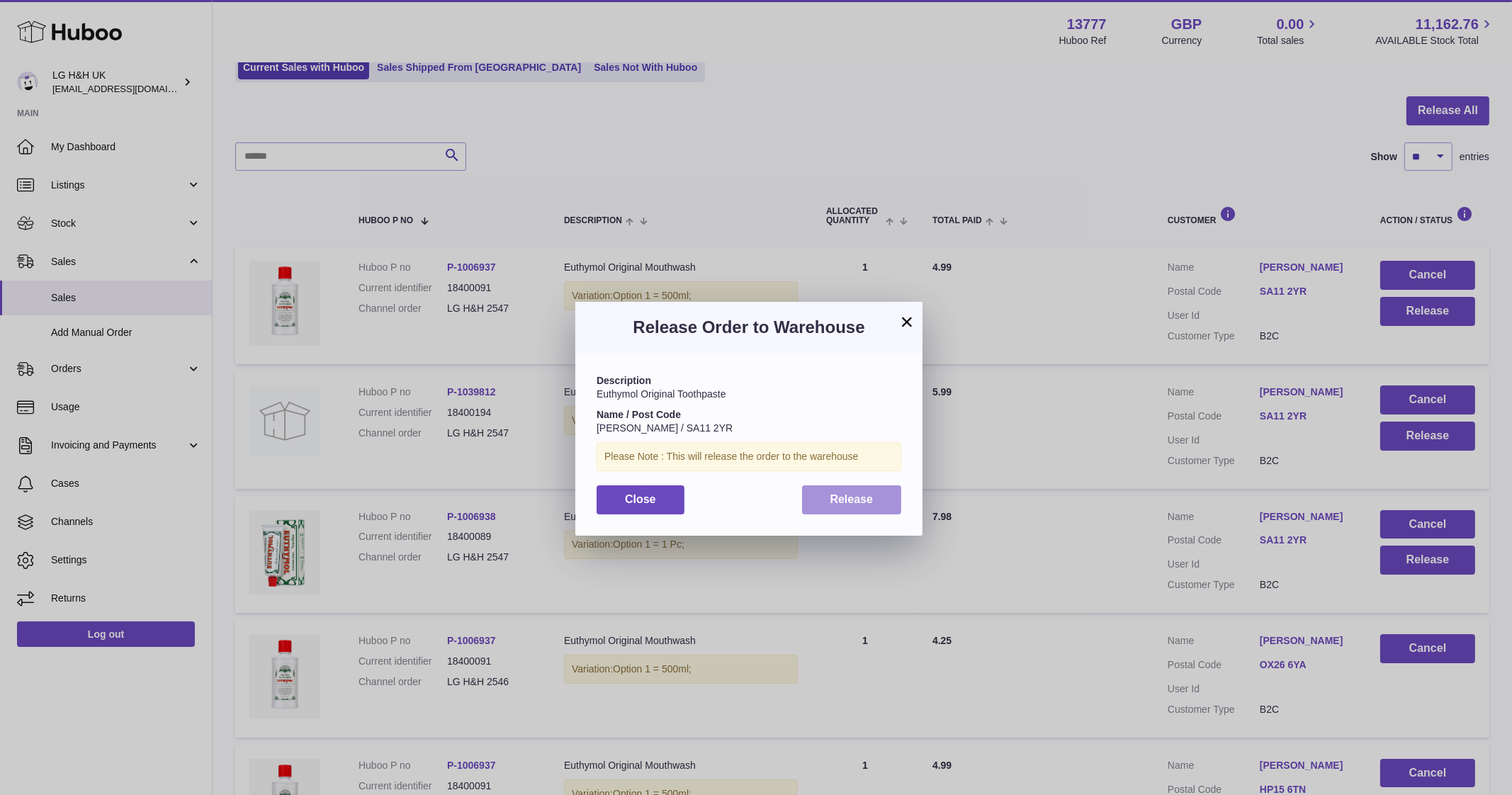
click at [870, 507] on button "Release" at bounding box center [852, 500] width 100 height 29
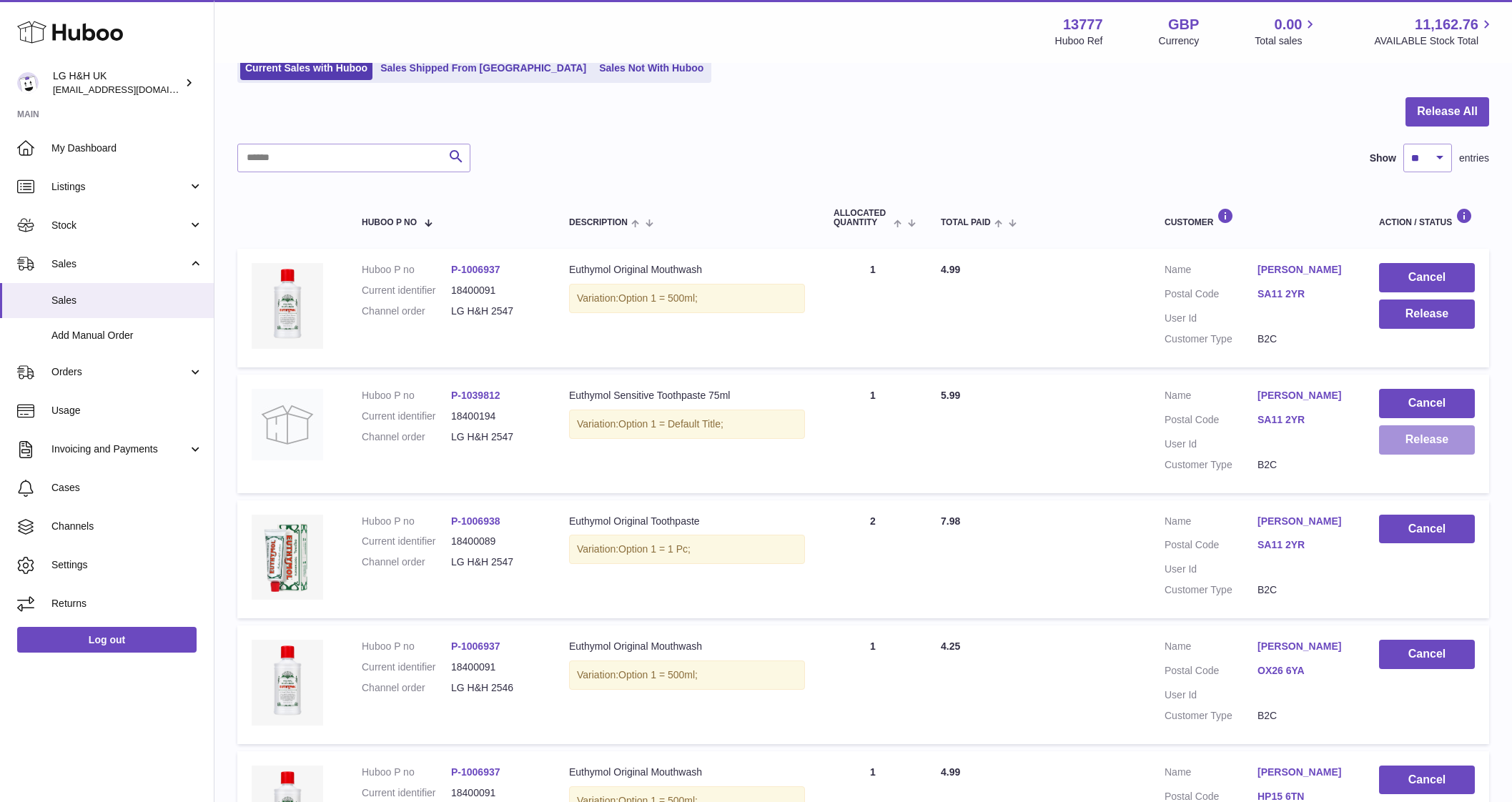
click at [1424, 448] on button "Release" at bounding box center [1426, 440] width 96 height 30
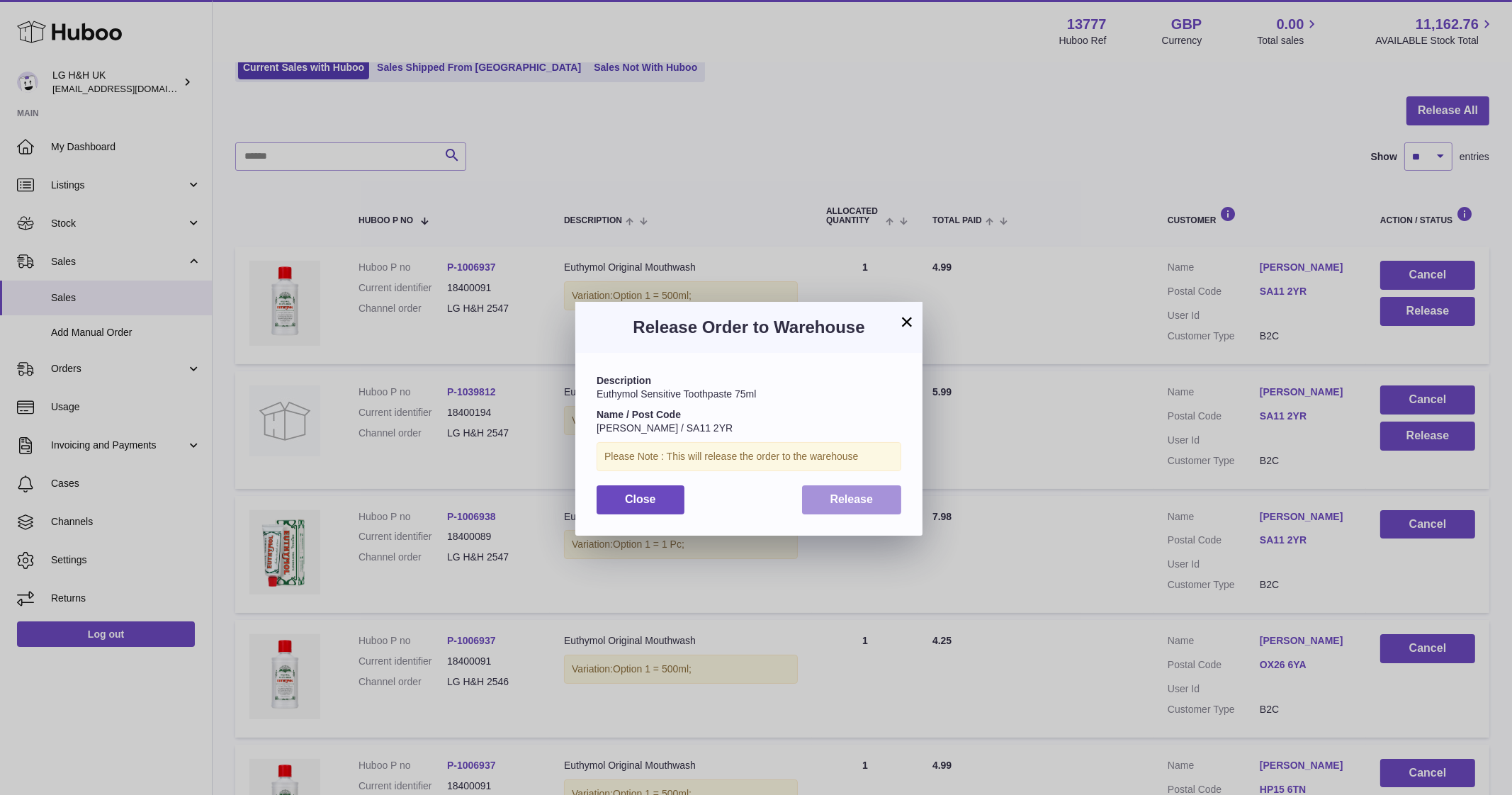
click at [864, 495] on span "Release" at bounding box center [852, 499] width 43 height 12
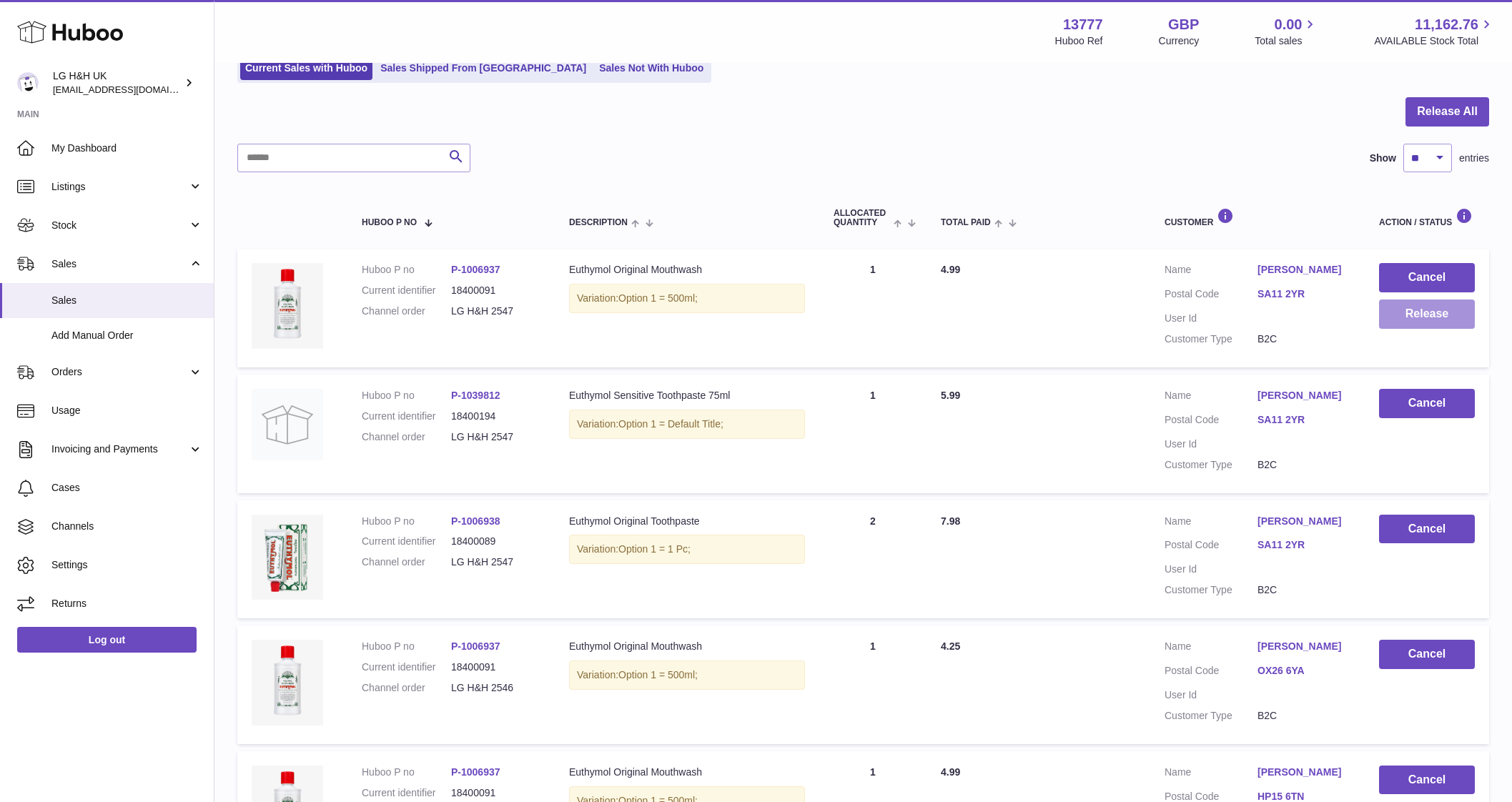
click at [1405, 323] on button "Release" at bounding box center [1426, 314] width 96 height 30
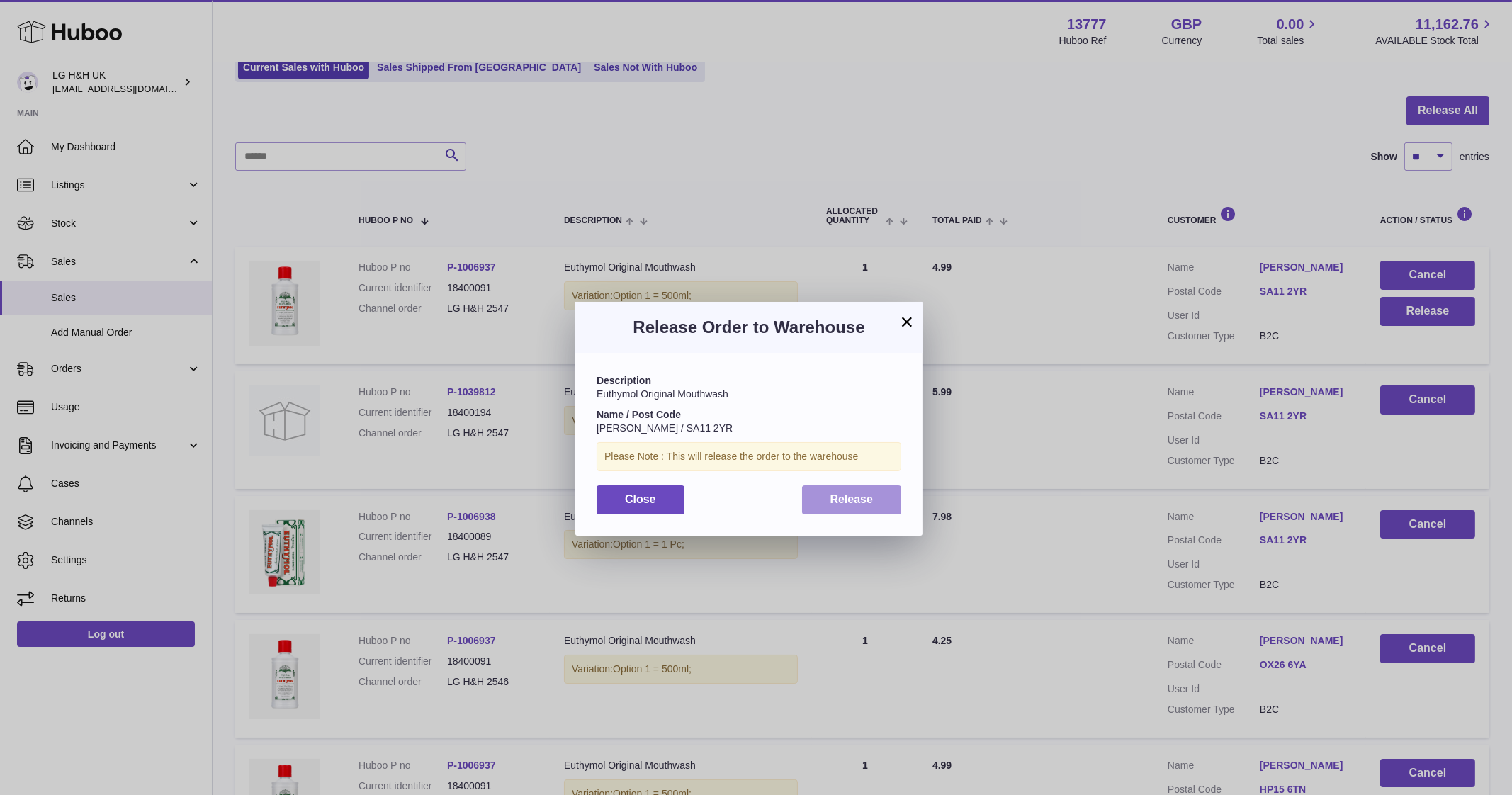
click at [861, 504] on span "Release" at bounding box center [852, 499] width 43 height 12
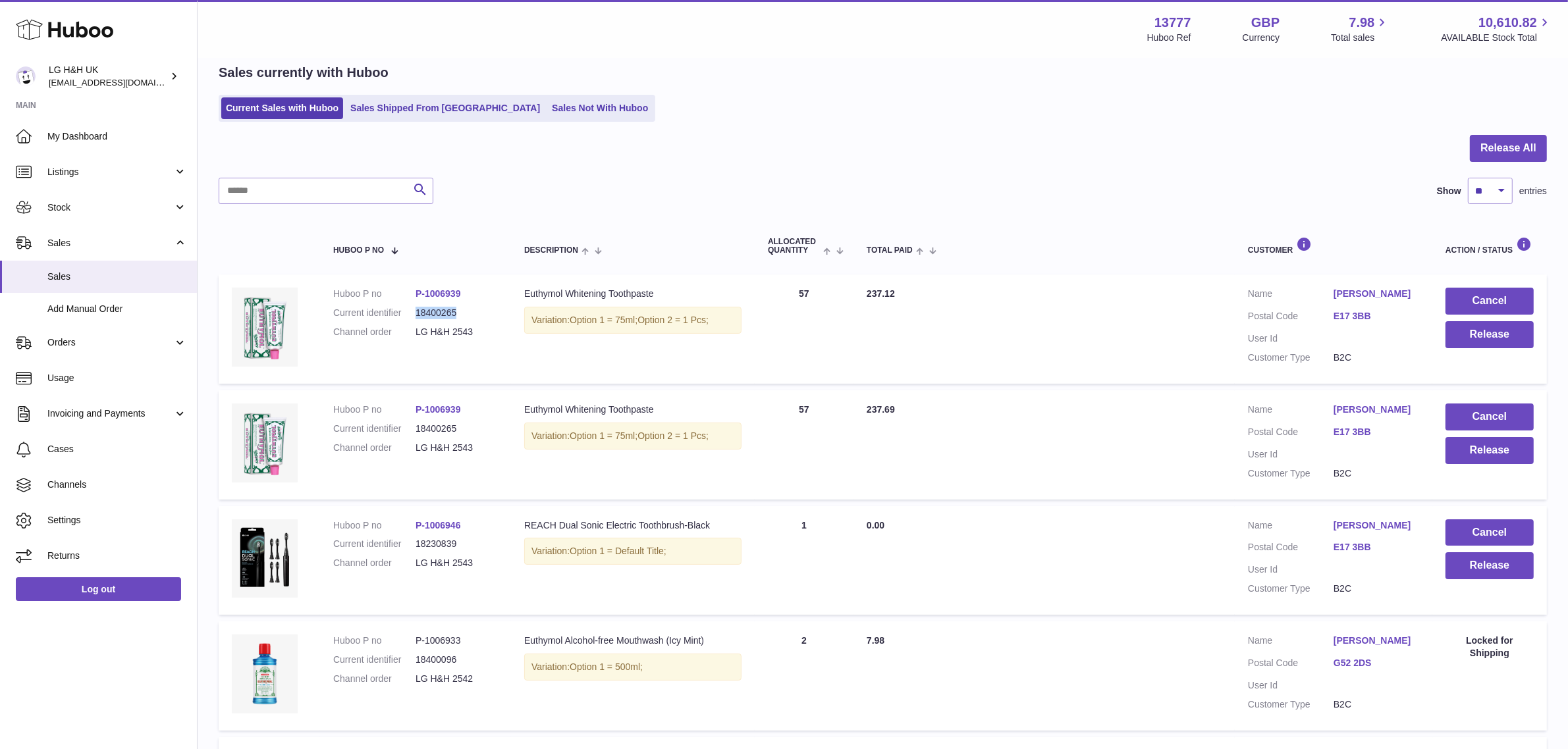
drag, startPoint x: 459, startPoint y: 311, endPoint x: 412, endPoint y: 311, distance: 47.0
click at [412, 311] on dl "Huboo P no P-1006939 Current identifier 18400265 Channel order LG H&H 2543" at bounding box center [415, 316] width 165 height 57
copy dl "18400265"
click at [81, 201] on span "Stock" at bounding box center [110, 207] width 126 height 12
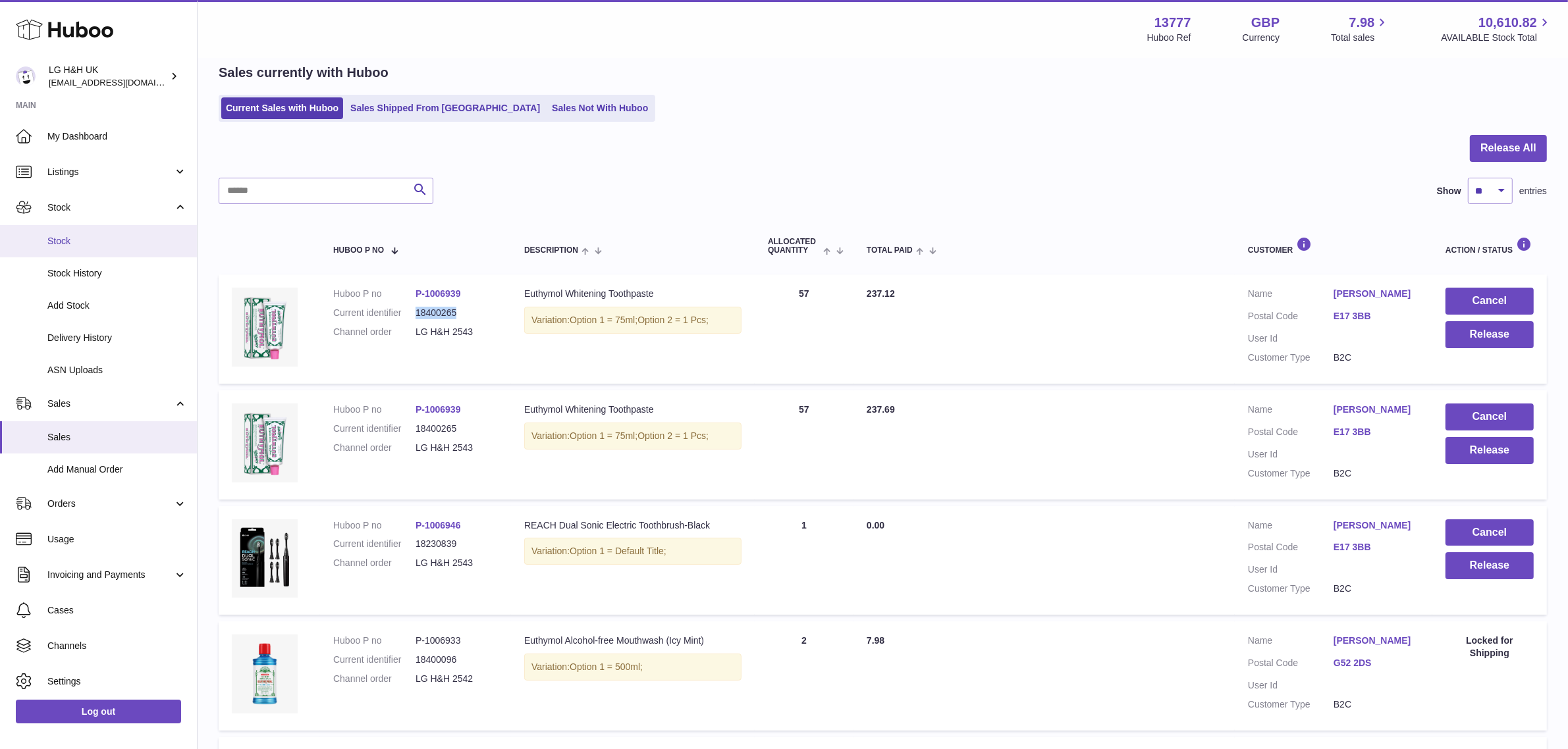
click at [70, 244] on span "Stock" at bounding box center [117, 241] width 140 height 12
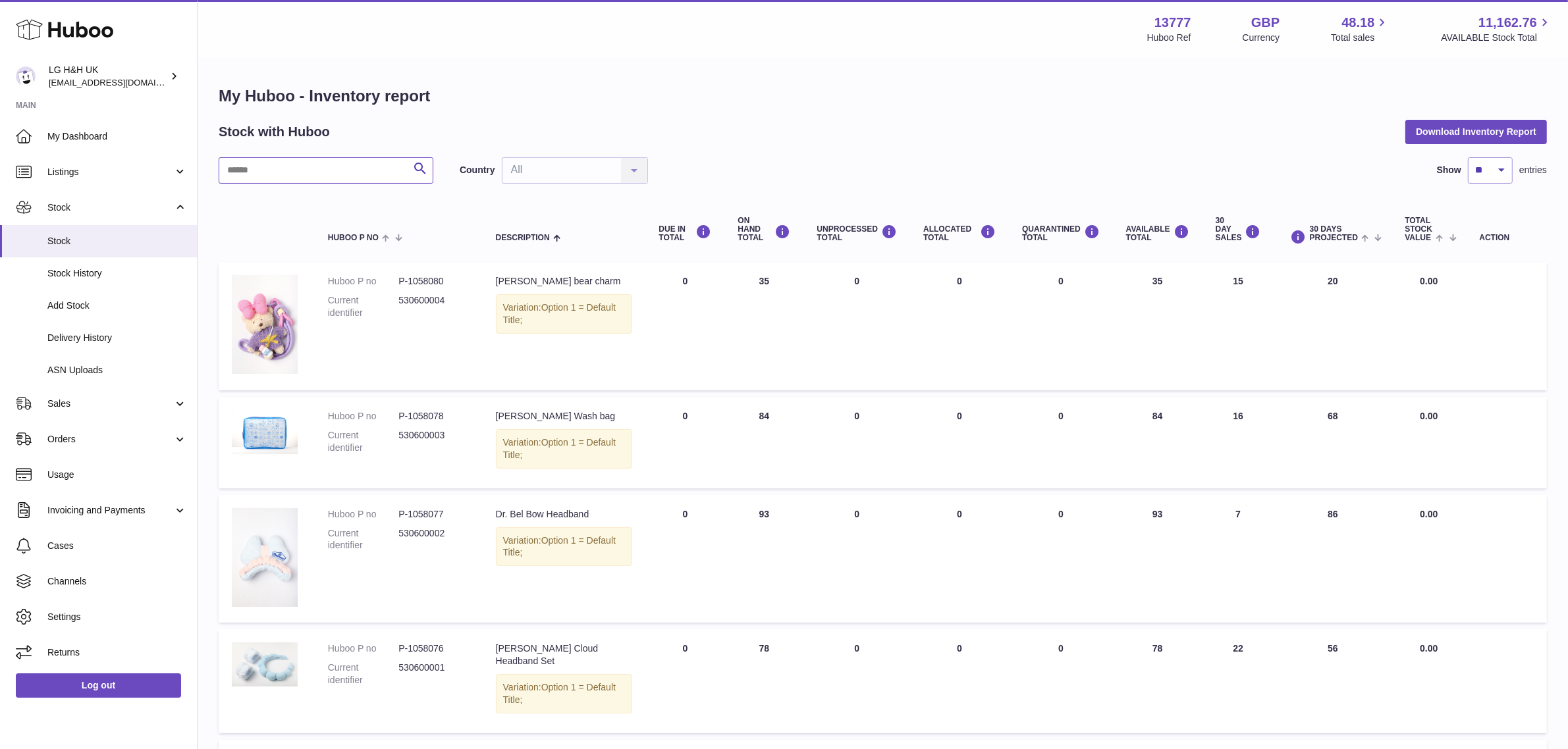
click at [352, 175] on input "text" at bounding box center [326, 170] width 215 height 27
paste input "********"
type input "********"
